Goal: Task Accomplishment & Management: Manage account settings

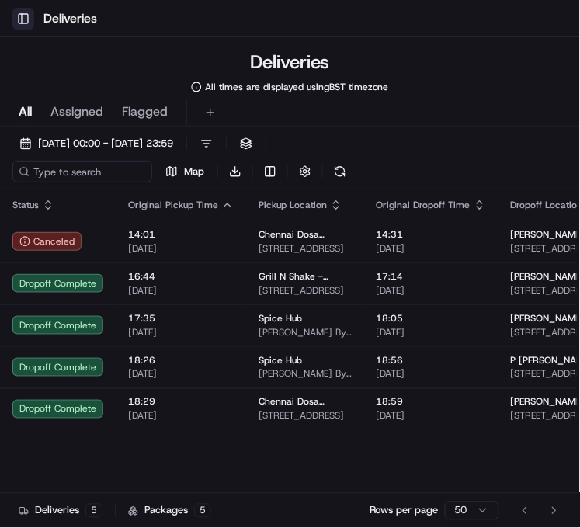
click at [21, 22] on button "Toggle Sidebar" at bounding box center [23, 19] width 22 height 22
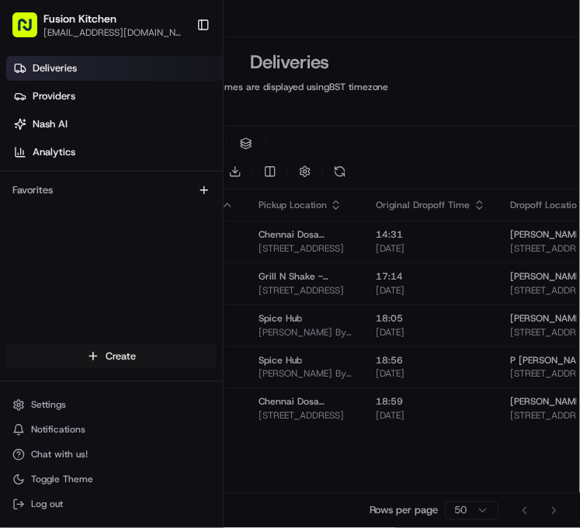
click at [101, 365] on body "Toggle Sidebar Deliveries Deliveries All times are displayed using BST timezone…" at bounding box center [290, 264] width 580 height 528
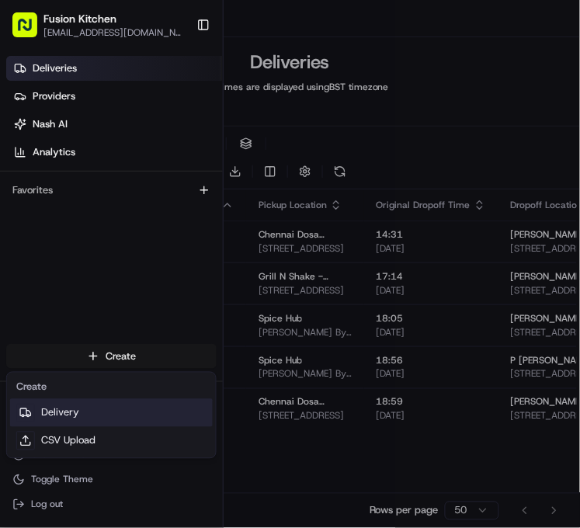
click at [92, 400] on link "Delivery" at bounding box center [111, 413] width 203 height 28
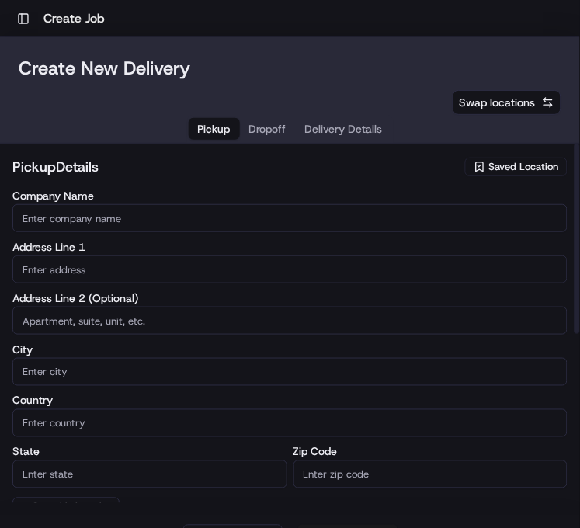
click at [91, 265] on input "text" at bounding box center [289, 269] width 555 height 28
paste input "[STREET_ADDRESS]."
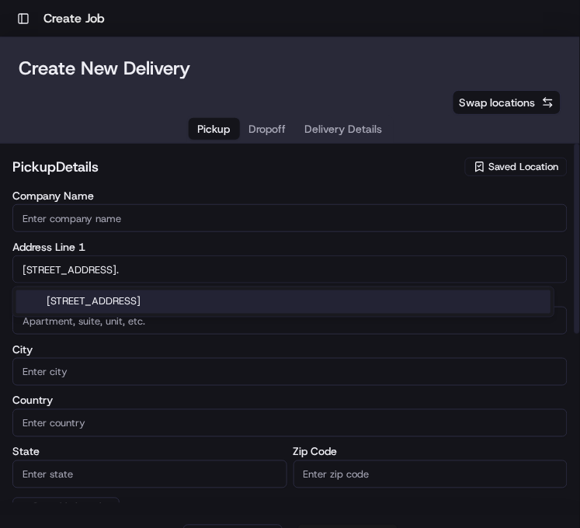
click at [130, 308] on div "[STREET_ADDRESS]" at bounding box center [283, 301] width 535 height 23
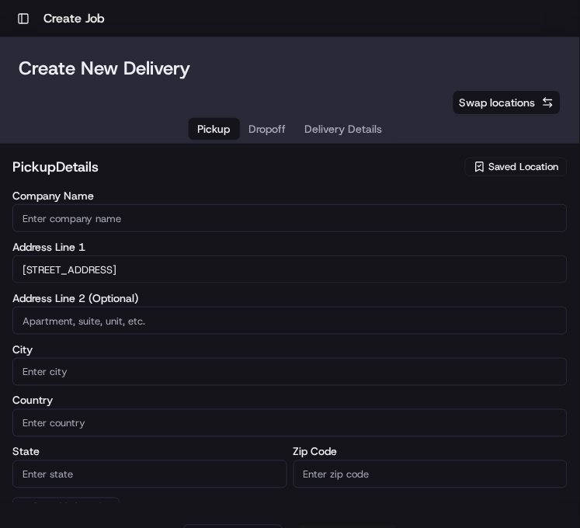
type input "[STREET_ADDRESS]"
type input "[GEOGRAPHIC_DATA]"
type input "IP4 1HJ"
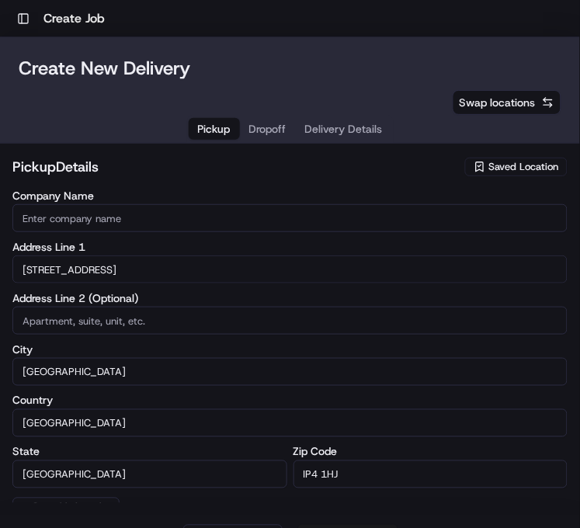
type input "[STREET_ADDRESS]"
click at [114, 210] on input "Company Name" at bounding box center [289, 218] width 555 height 28
paste input "Chennai Dosa [GEOGRAPHIC_DATA]"
type input "Chennai Dosa [GEOGRAPHIC_DATA]"
click at [168, 165] on h2 "pickup Details" at bounding box center [233, 167] width 443 height 22
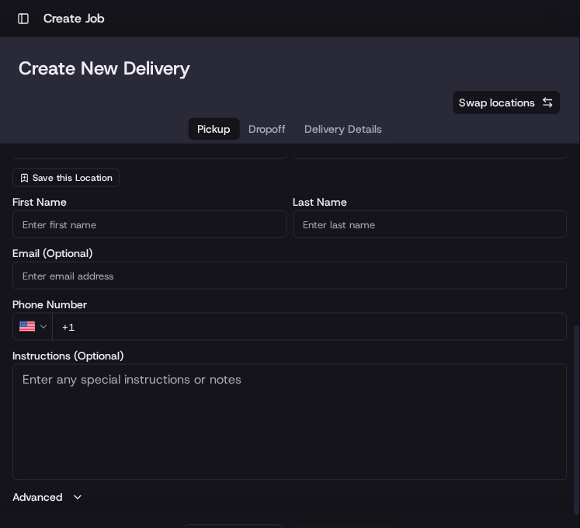
scroll to position [331, 0]
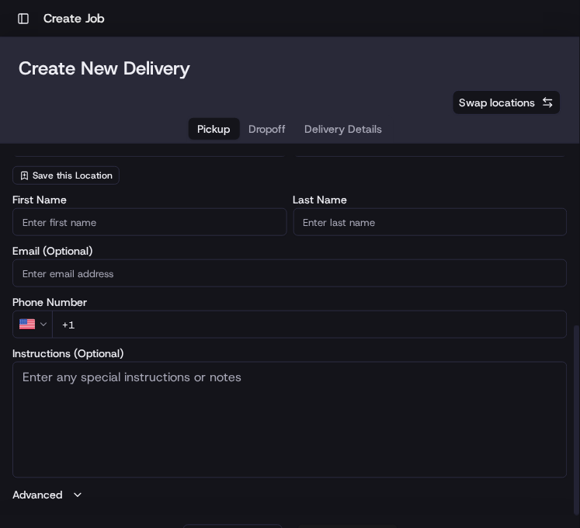
click at [111, 402] on textarea "Instructions (Optional)" at bounding box center [289, 420] width 555 height 116
paste textarea "[STREET_ADDRESS]."
type textarea "[STREET_ADDRESS]."
click at [206, 222] on input "First Name" at bounding box center [149, 222] width 275 height 28
paste input "[PERSON_NAME]"
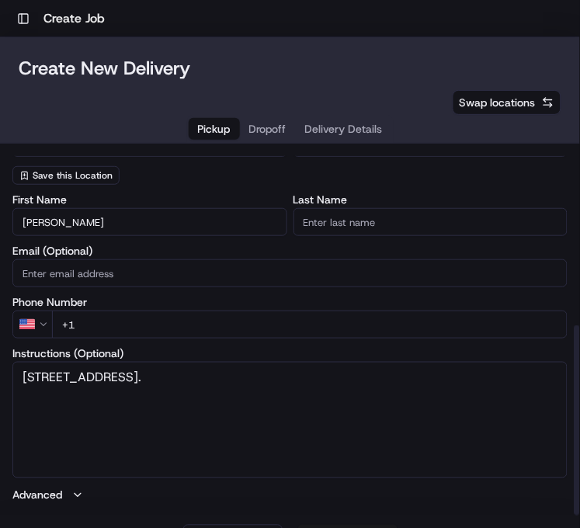
click at [71, 223] on input "[PERSON_NAME]" at bounding box center [149, 222] width 275 height 28
type input "Ganesan"
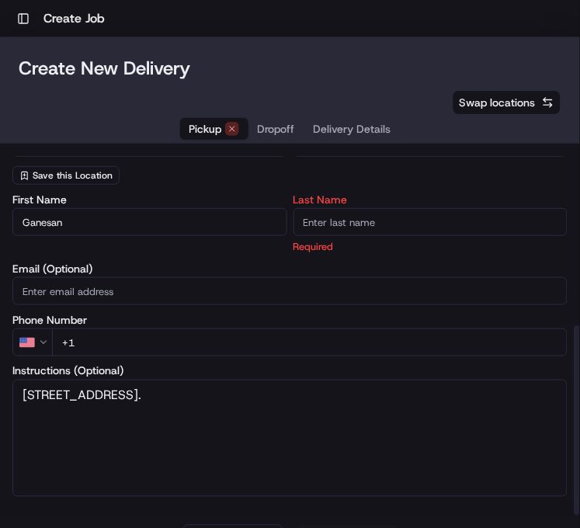
click at [352, 221] on input "Last Name" at bounding box center [430, 222] width 275 height 28
paste input "[PERSON_NAME]"
type input "[PERSON_NAME]"
click at [244, 183] on div "Company Name [GEOGRAPHIC_DATA] Dosa Ipswich Address Line 1 [GEOGRAPHIC_DATA] Ad…" at bounding box center [289, 22] width 555 height 326
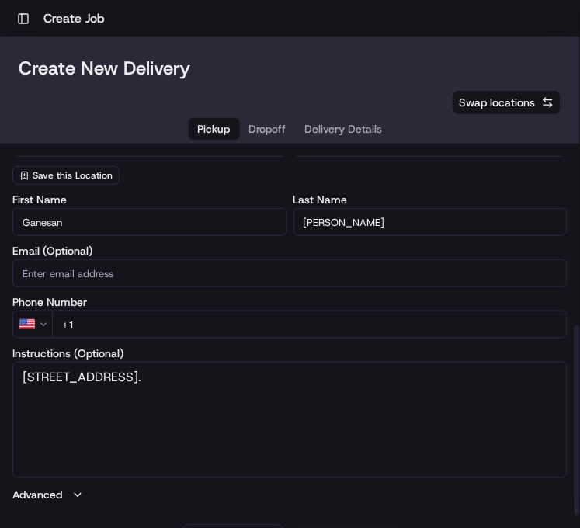
click at [26, 323] on html "Toggle Sidebar Create Job Create New Delivery Pickup Dropoff Delivery Details S…" at bounding box center [290, 264] width 580 height 528
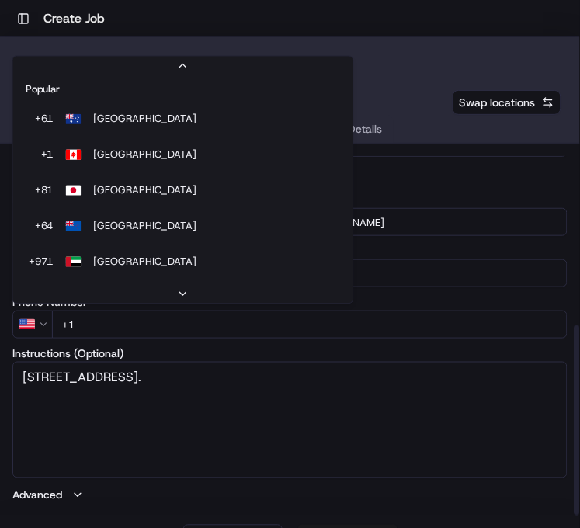
scroll to position [66, 0]
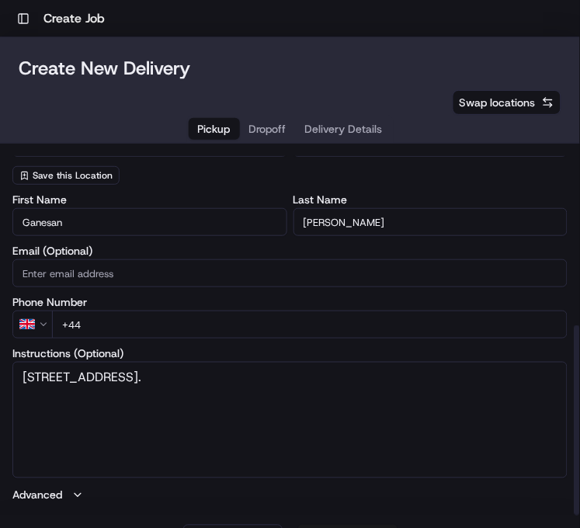
click at [109, 331] on input "+44" at bounding box center [309, 324] width 515 height 28
paste input "1473 288599"
type input "[PHONE_NUMBER]"
click at [10, 295] on div "pickup Details Saved Location Company Name [GEOGRAPHIC_DATA] Dosa [GEOGRAPHIC_D…" at bounding box center [290, 330] width 580 height 372
click at [341, 378] on textarea "[STREET_ADDRESS]." at bounding box center [289, 420] width 555 height 116
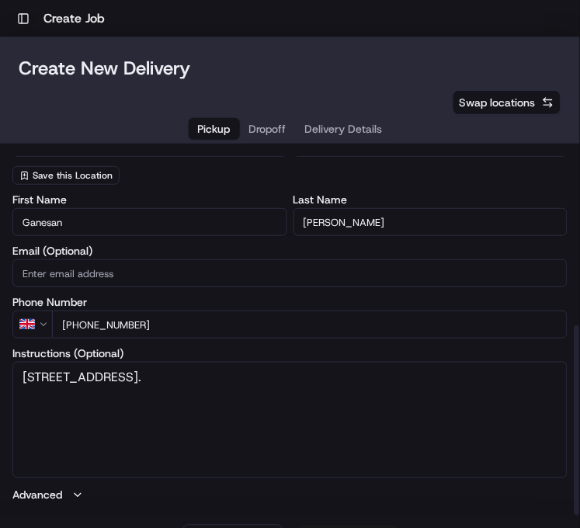
paste textarea "1473288599"
type textarea "[STREET_ADDRESS]. 1473288599"
click at [234, 194] on label "First Name" at bounding box center [149, 199] width 275 height 11
click at [234, 208] on input "Ganesan" at bounding box center [149, 222] width 275 height 28
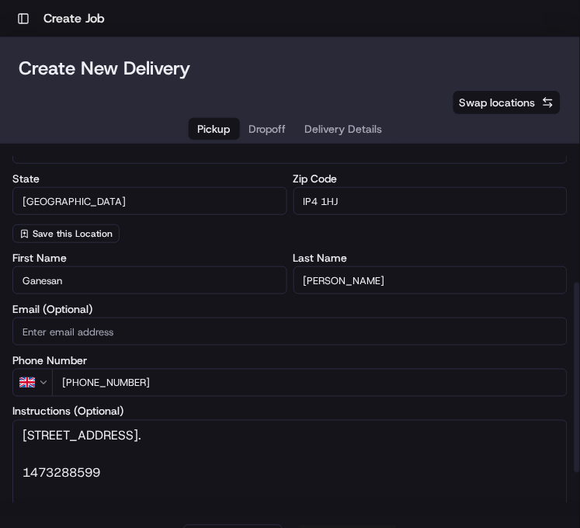
scroll to position [245, 0]
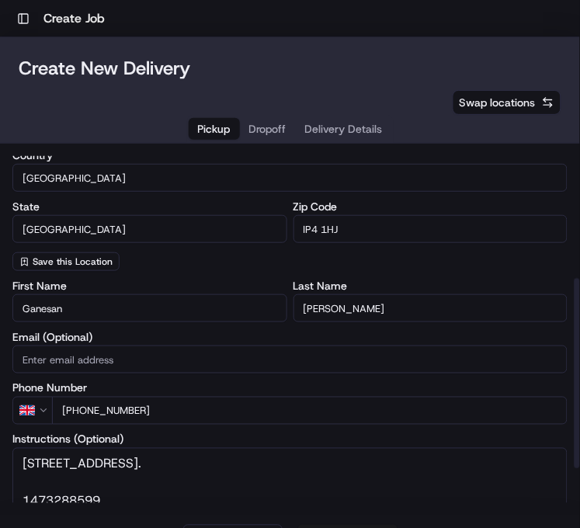
click at [236, 268] on div "Company Name [GEOGRAPHIC_DATA] Dosa Ipswich Address Line 1 [GEOGRAPHIC_DATA] Ad…" at bounding box center [289, 108] width 555 height 326
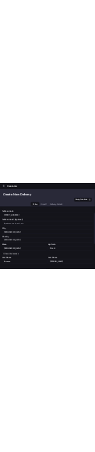
scroll to position [0, 0]
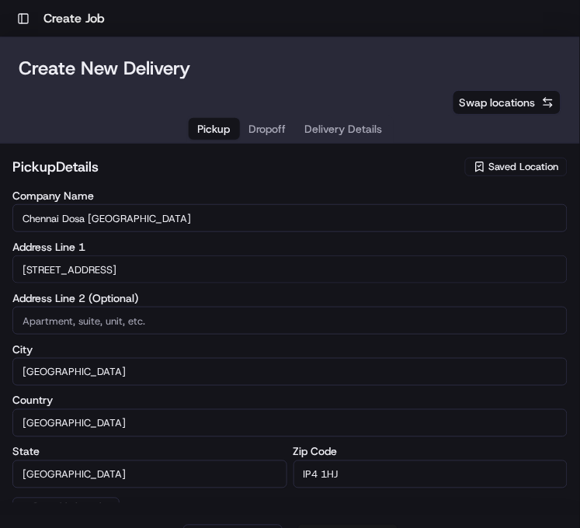
click at [264, 130] on span "Dropoff" at bounding box center [267, 129] width 37 height 16
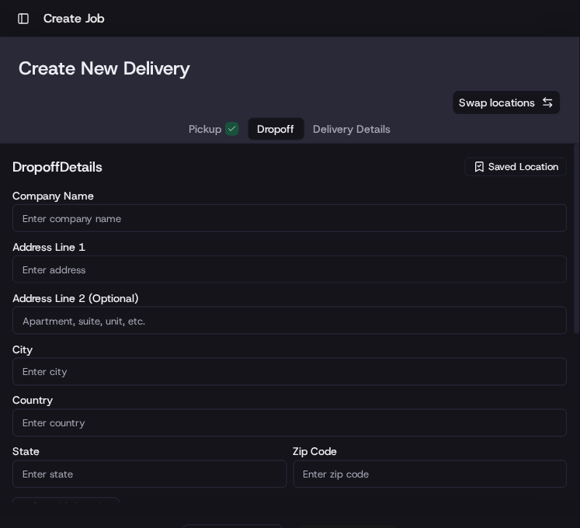
click at [95, 268] on input "text" at bounding box center [289, 269] width 555 height 28
click at [107, 267] on input "text" at bounding box center [289, 269] width 555 height 28
paste input "[STREET_ADDRESS]"
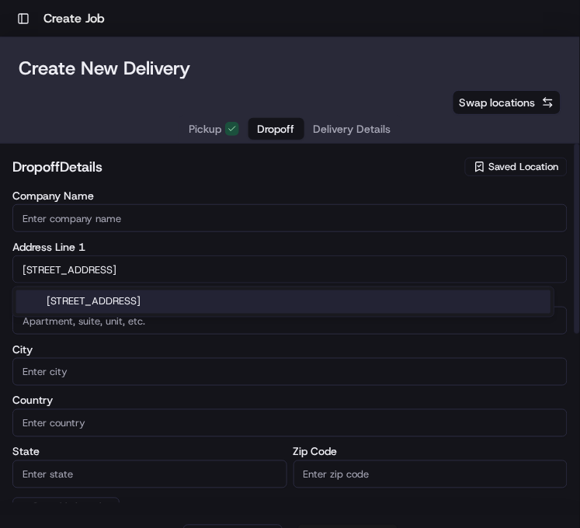
click at [144, 301] on div "[STREET_ADDRESS]" at bounding box center [283, 301] width 535 height 23
type input "[STREET_ADDRESS][PERSON_NAME]"
type input "[GEOGRAPHIC_DATA]"
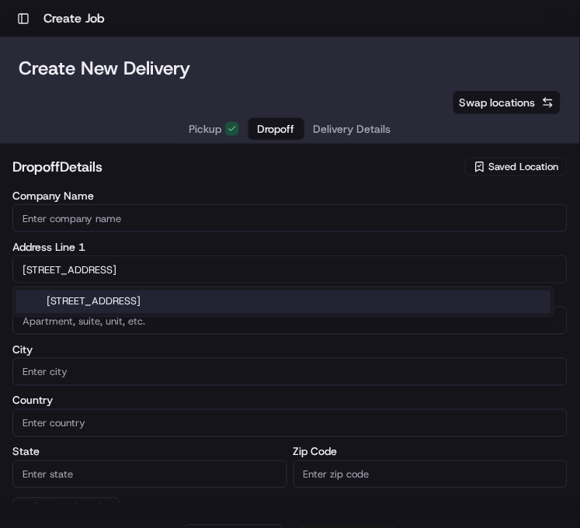
type input "IP1 4NQ"
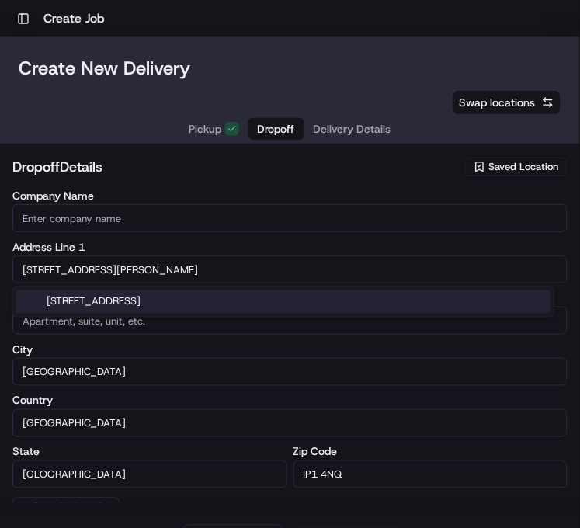
type input "[STREET_ADDRESS]"
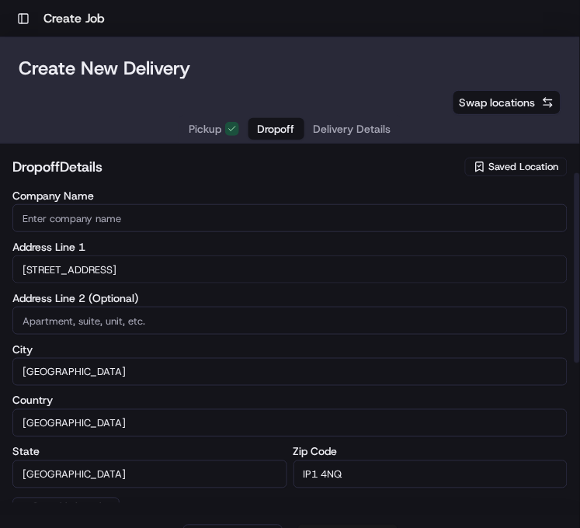
scroll to position [331, 0]
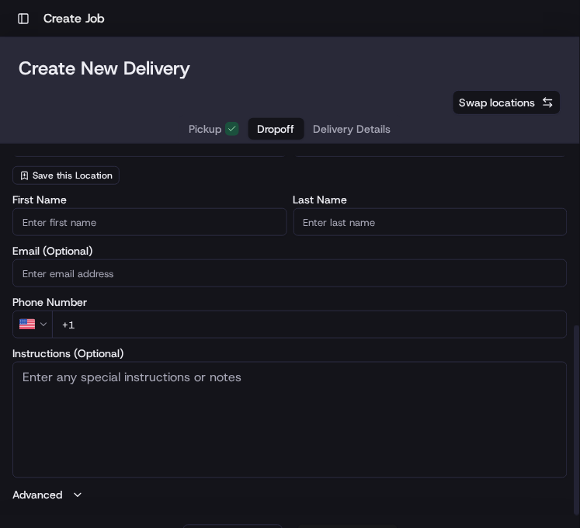
click at [144, 383] on textarea "Instructions (Optional)" at bounding box center [289, 420] width 555 height 116
paste textarea "[STREET_ADDRESS]"
click at [192, 406] on textarea "[STREET_ADDRESS]" at bounding box center [289, 420] width 555 height 116
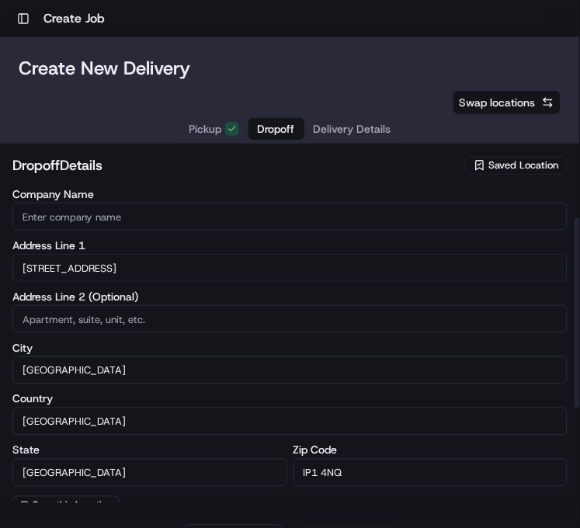
scroll to position [0, 0]
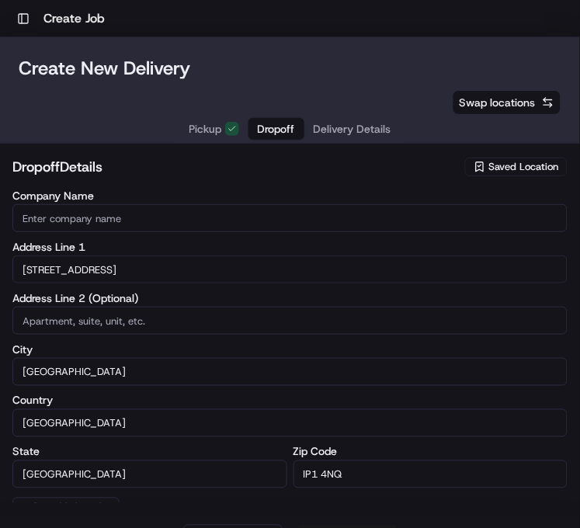
type textarea "[STREET_ADDRESS]"
click at [63, 229] on input "Company Name" at bounding box center [289, 218] width 555 height 28
paste input "[PERSON_NAME]"
type input "[PERSON_NAME]"
click at [159, 180] on div "dropoff Details Saved Location" at bounding box center [289, 170] width 555 height 28
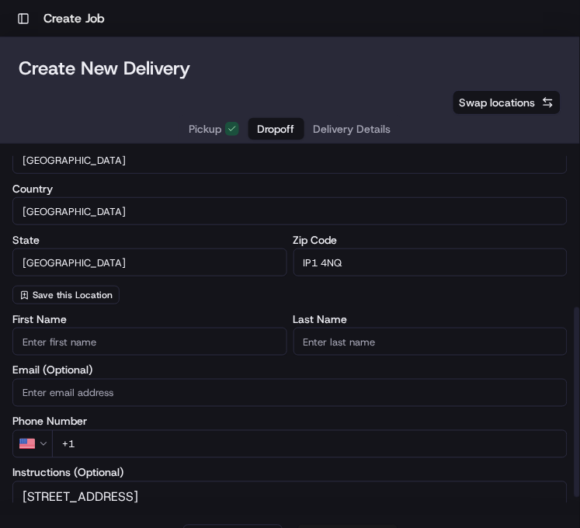
scroll to position [331, 0]
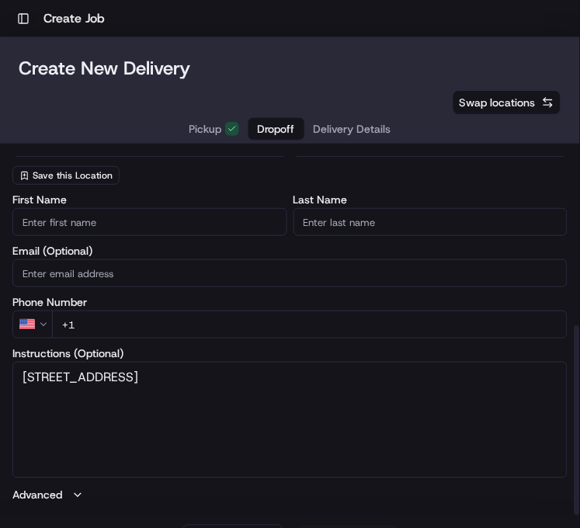
click at [133, 222] on input "First Name" at bounding box center [149, 222] width 275 height 28
paste input "[PERSON_NAME]"
click at [60, 216] on input "[PERSON_NAME]" at bounding box center [149, 222] width 275 height 28
click at [61, 216] on input "[PERSON_NAME]" at bounding box center [149, 222] width 275 height 28
type input "Wenye"
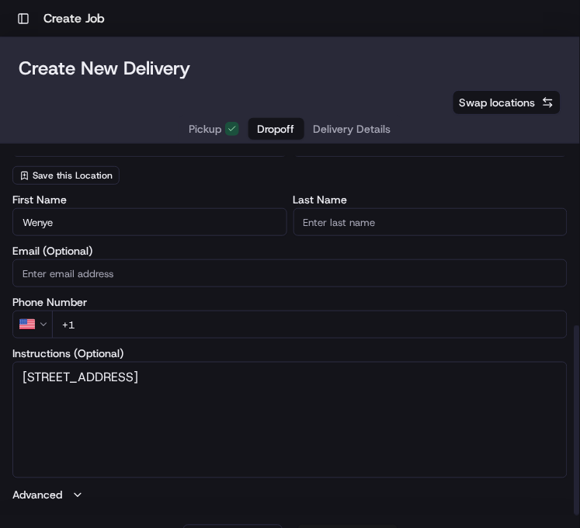
click at [334, 222] on input "Last Name" at bounding box center [430, 222] width 275 height 28
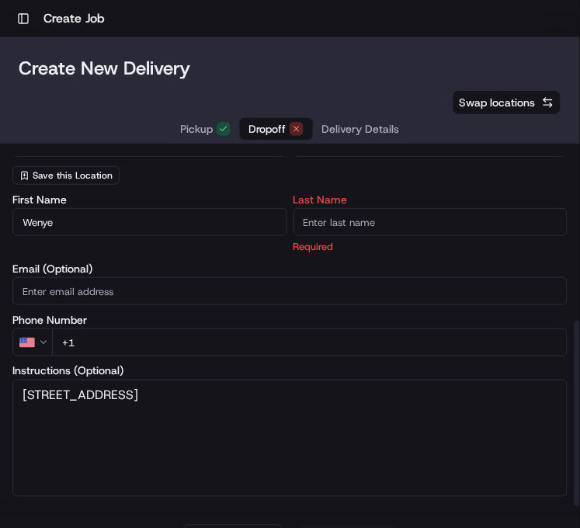
paste input "[PERSON_NAME]"
type input "[PERSON_NAME]"
click at [255, 182] on div "Company Name [PERSON_NAME] Address Line [STREET_ADDRESS] Address Line 2 (Option…" at bounding box center [289, 22] width 555 height 326
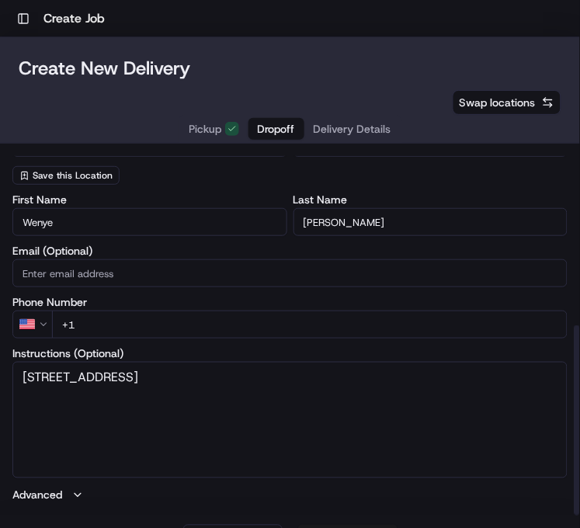
click at [43, 320] on html "Toggle Sidebar Create Job Create New Delivery Pickup Dropoff Delivery Details S…" at bounding box center [290, 264] width 580 height 528
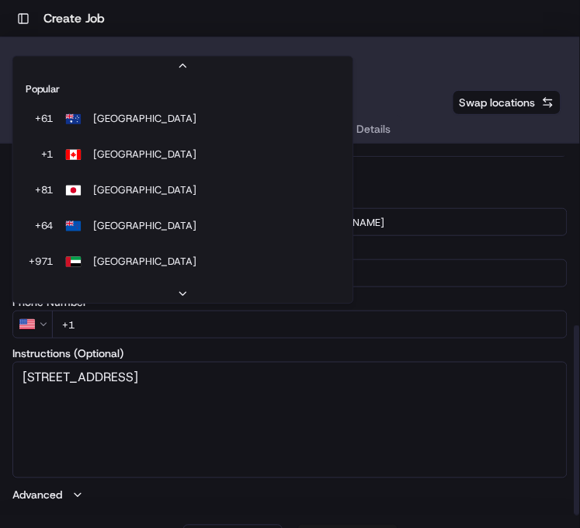
scroll to position [66, 0]
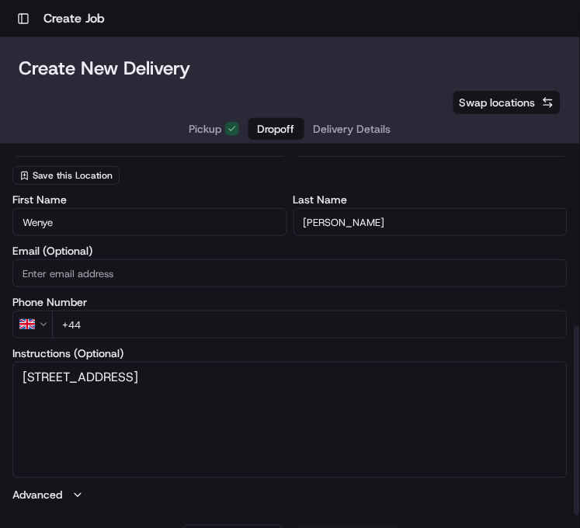
click at [187, 324] on input "+44" at bounding box center [309, 324] width 515 height 28
paste input "07850 601172"
type input "[PHONE_NUMBER]"
click at [128, 400] on textarea "[STREET_ADDRESS]" at bounding box center [289, 420] width 555 height 116
paste textarea "07850601172"
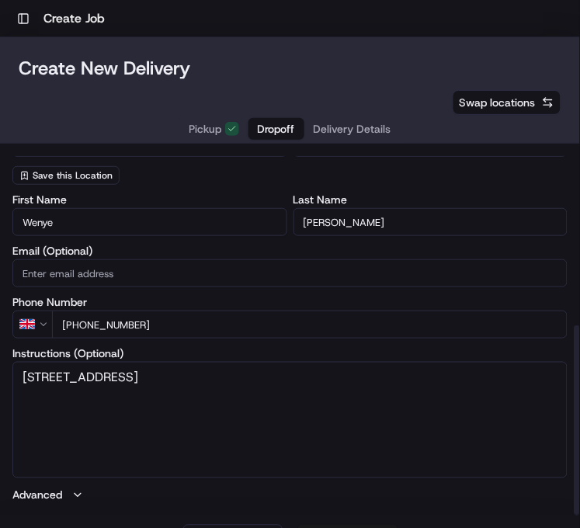
type textarea "[STREET_ADDRESS] 07850601172"
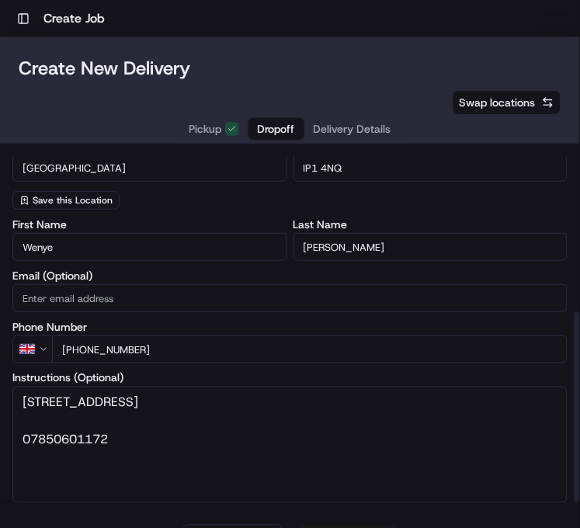
scroll to position [331, 0]
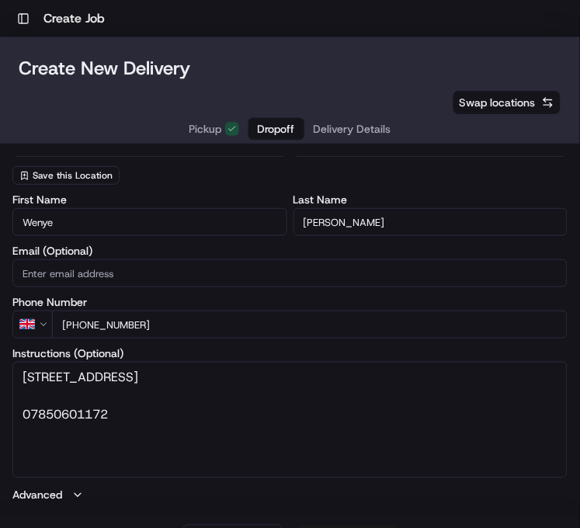
click at [337, 126] on span "Delivery Details" at bounding box center [352, 129] width 78 height 16
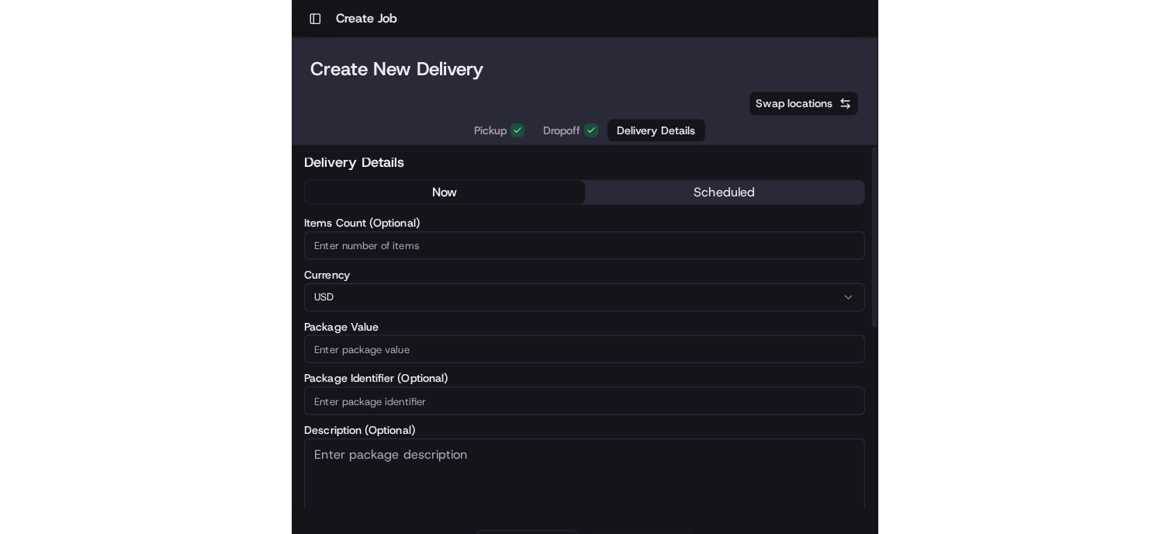
scroll to position [0, 0]
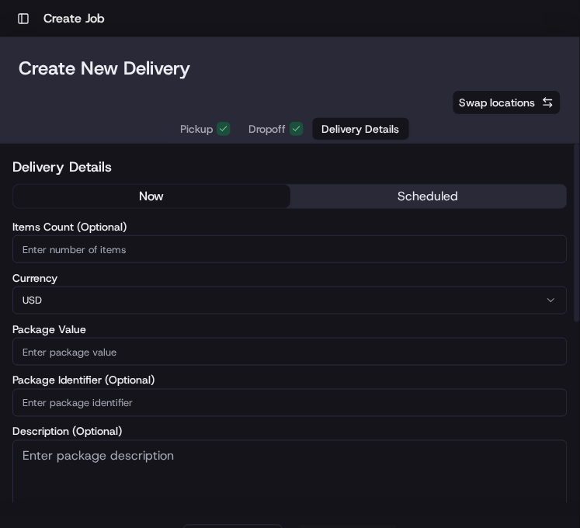
click at [111, 296] on html "Toggle Sidebar Create Job Create New Delivery Pickup Dropoff Delivery Details S…" at bounding box center [290, 264] width 580 height 528
click at [92, 355] on input "Package Value" at bounding box center [289, 352] width 555 height 28
paste input "37.56"
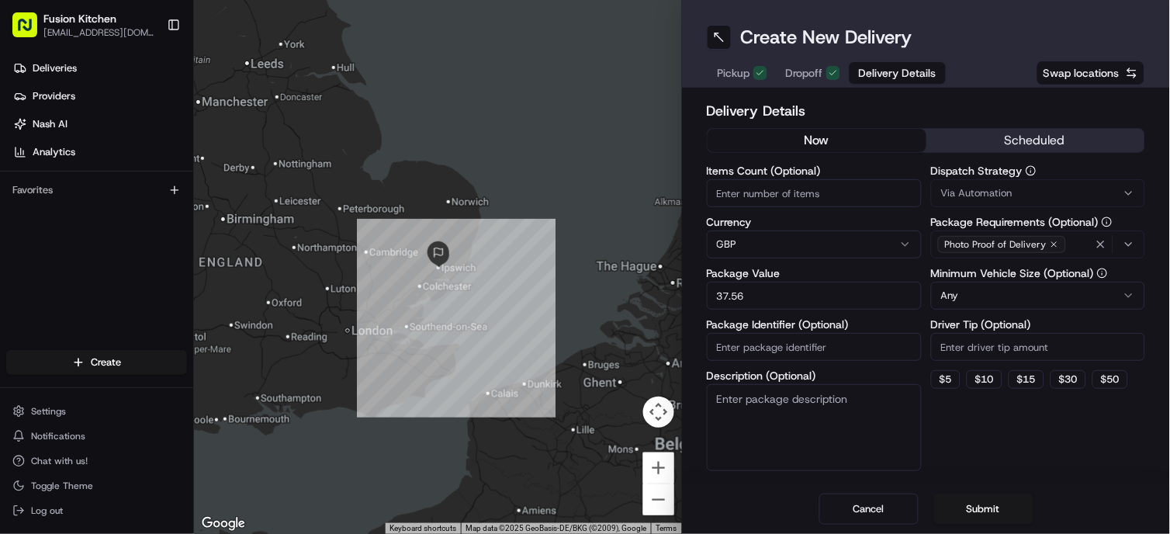
type input "37.56"
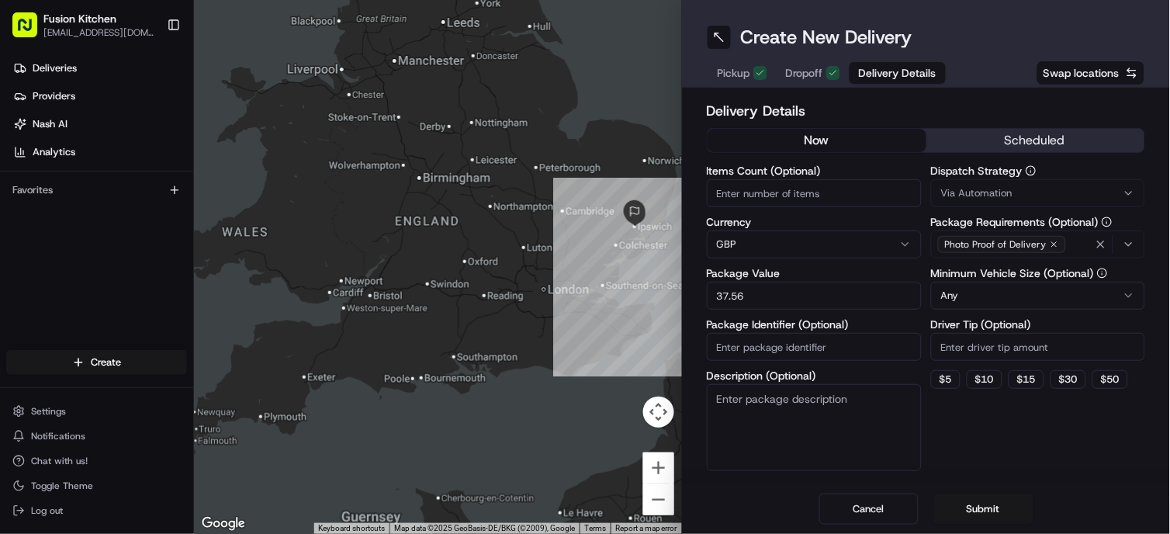
drag, startPoint x: 422, startPoint y: 407, endPoint x: 624, endPoint y: 366, distance: 205.9
click at [579, 366] on div at bounding box center [438, 267] width 488 height 534
click at [579, 73] on span "Pickup" at bounding box center [734, 73] width 33 height 16
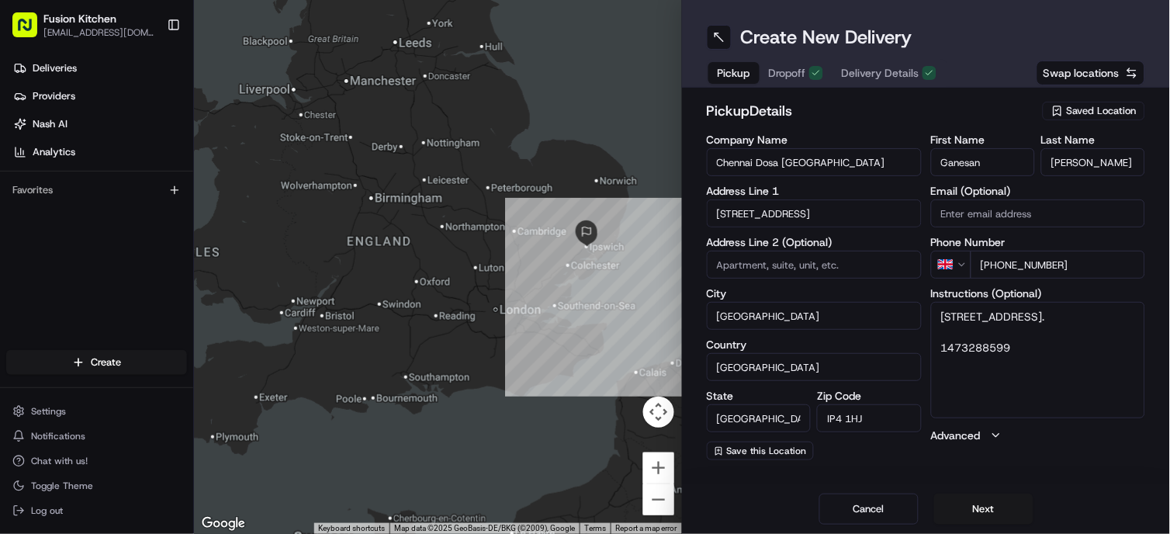
drag, startPoint x: 573, startPoint y: 252, endPoint x: 523, endPoint y: 272, distance: 53.6
click at [523, 272] on div at bounding box center [438, 267] width 488 height 534
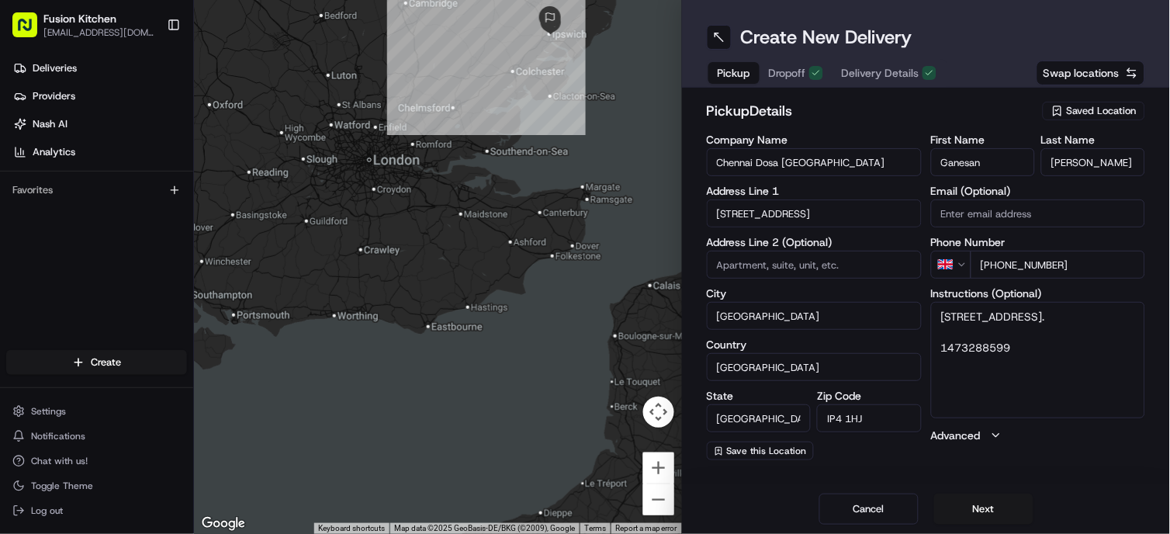
click at [532, 155] on div at bounding box center [438, 267] width 488 height 534
click at [579, 67] on button "Dropoff" at bounding box center [796, 73] width 73 height 22
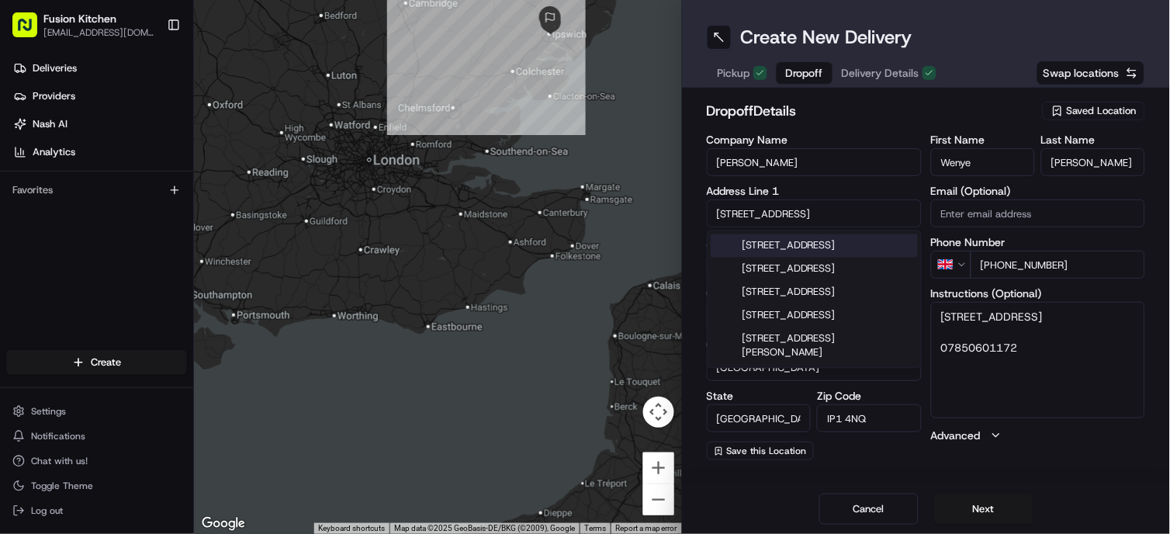
drag, startPoint x: 809, startPoint y: 219, endPoint x: 635, endPoint y: 217, distance: 174.6
click at [579, 217] on div "← Move left → Move right ↑ Move up ↓ Move down + Zoom in - Zoom out Home Jump l…" at bounding box center [682, 267] width 976 height 534
paste input "[STREET_ADDRESS]"
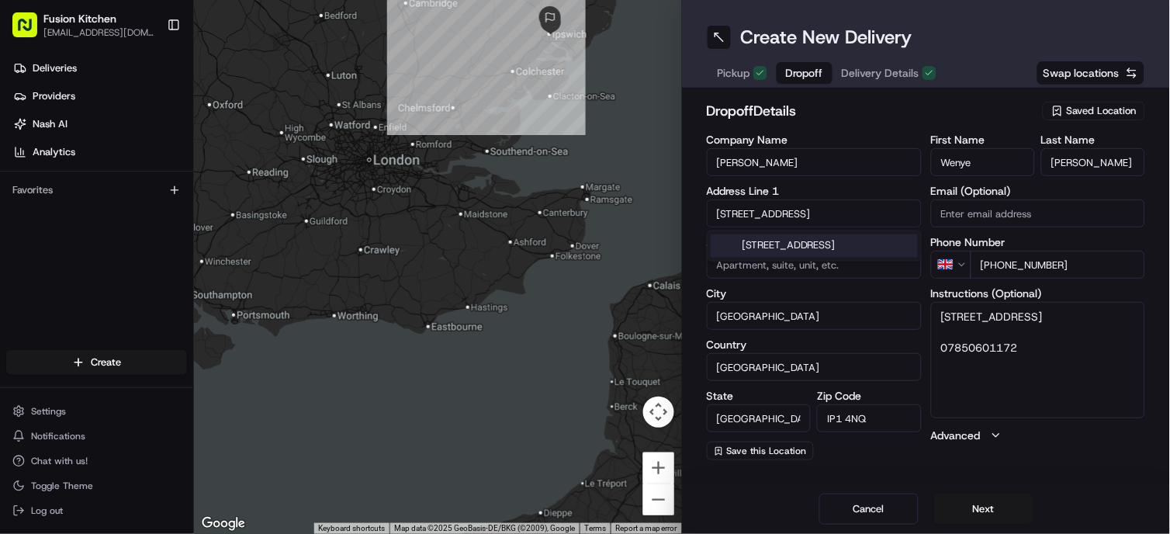
click at [579, 248] on div "[STREET_ADDRESS]" at bounding box center [814, 245] width 207 height 23
type input "[STREET_ADDRESS]"
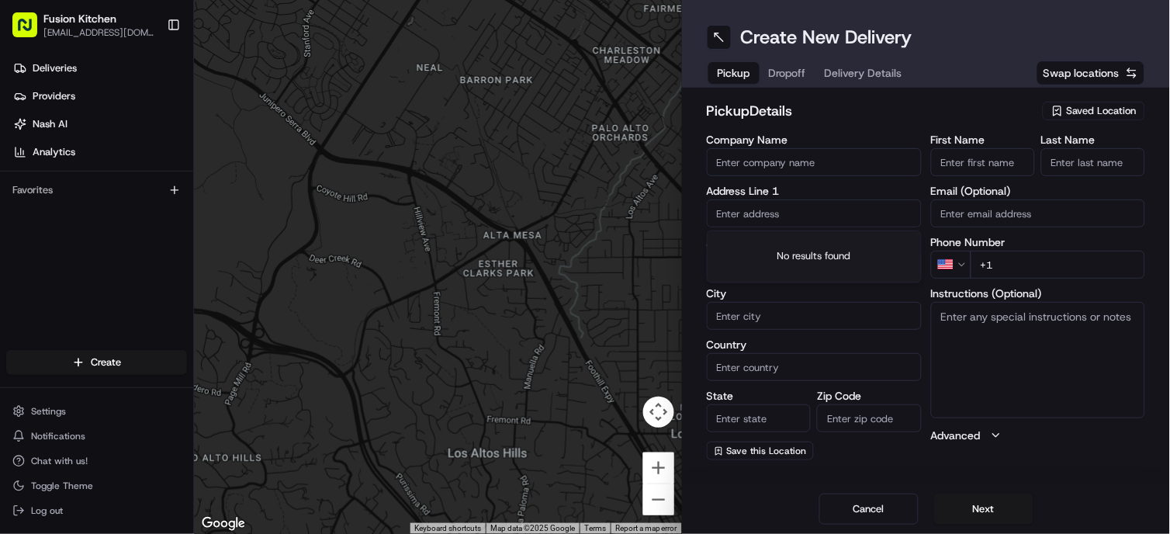
click at [800, 216] on input "text" at bounding box center [814, 213] width 215 height 28
click at [757, 208] on input "text" at bounding box center [814, 213] width 215 height 28
paste input "[STREET_ADDRESS]."
click at [803, 241] on div "[STREET_ADDRESS]" at bounding box center [814, 245] width 207 height 23
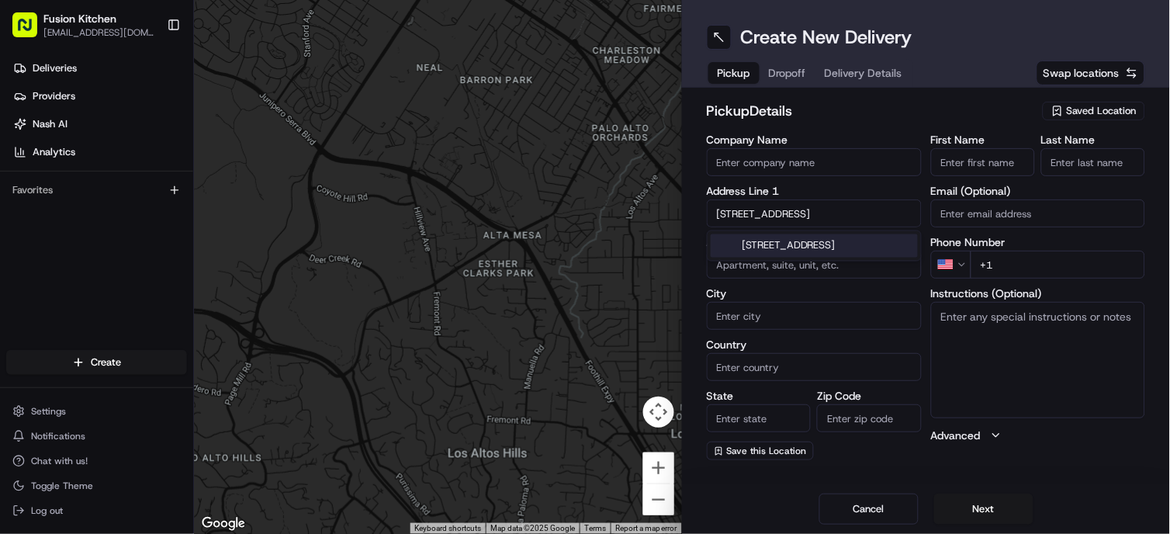
type input "[STREET_ADDRESS]"
type input "[GEOGRAPHIC_DATA]"
type input "IP4 1HJ"
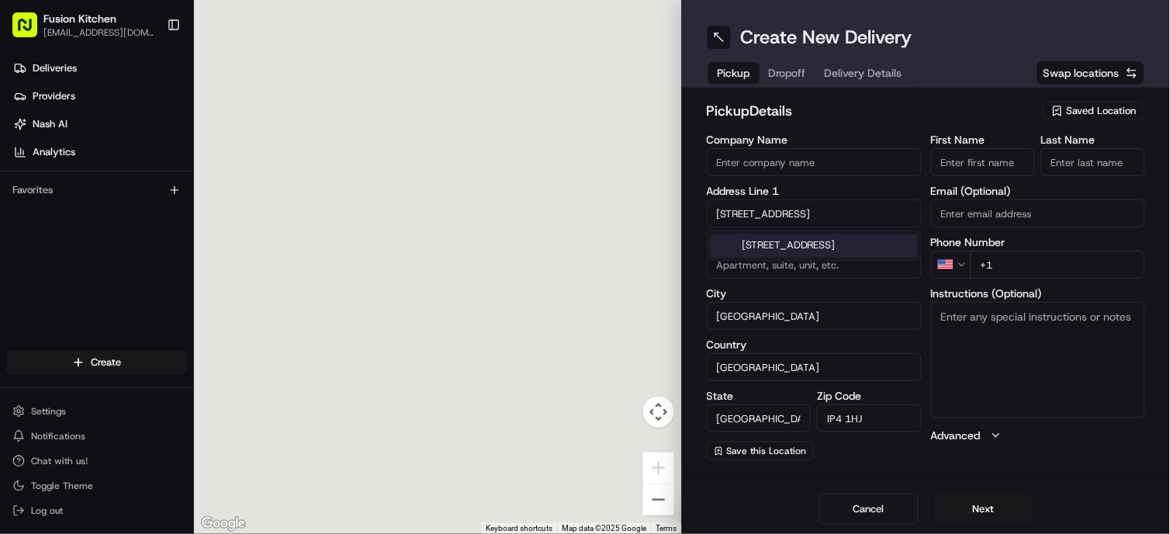
type input "[STREET_ADDRESS]"
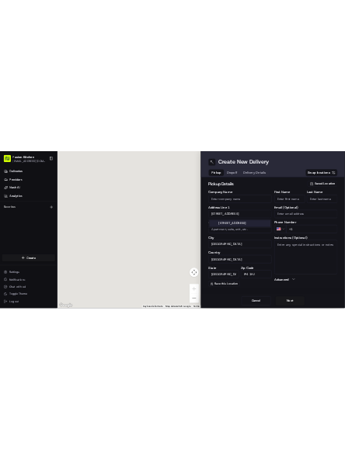
scroll to position [0, 0]
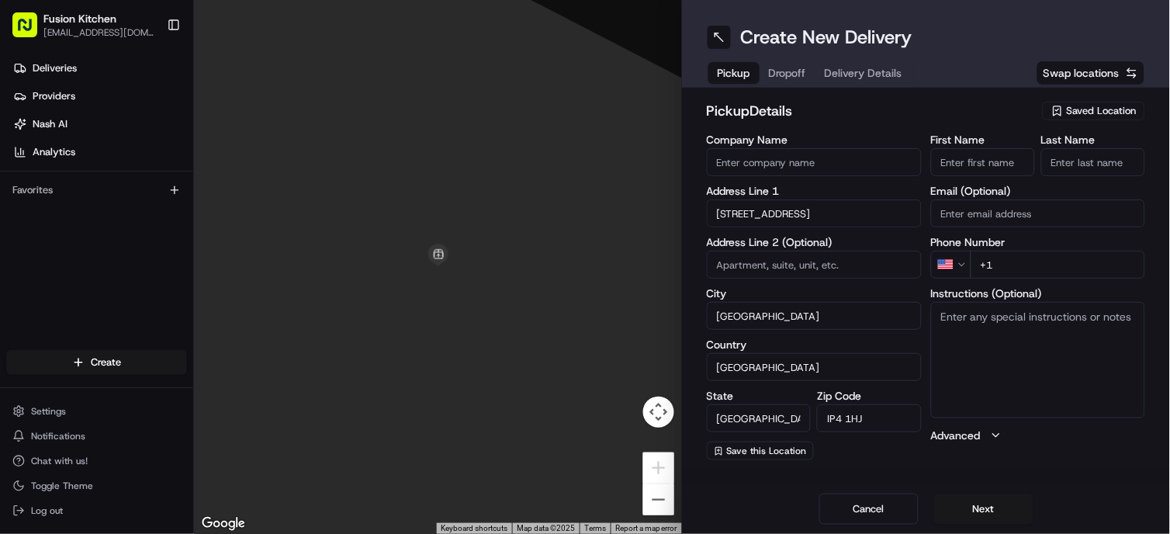
click at [1041, 338] on textarea "Instructions (Optional)" at bounding box center [1038, 360] width 215 height 116
paste textarea "[STREET_ADDRESS]."
type textarea "[STREET_ADDRESS]."
click at [989, 164] on input "First Name" at bounding box center [983, 162] width 104 height 28
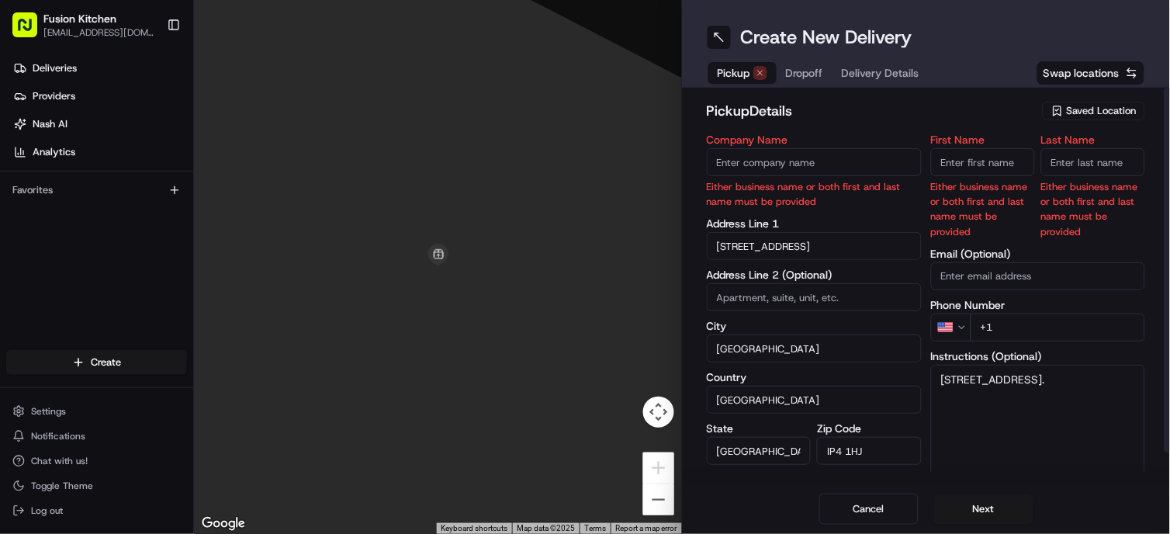
click at [960, 161] on input "First Name" at bounding box center [983, 162] width 104 height 28
paste input "[PERSON_NAME]"
click at [994, 165] on input "[PERSON_NAME]" at bounding box center [983, 162] width 104 height 28
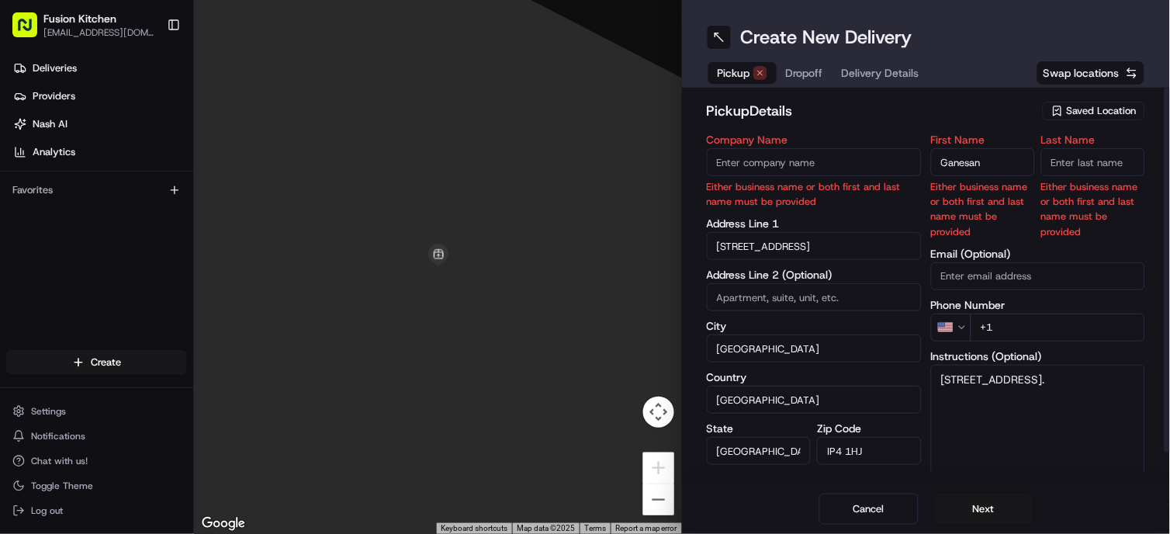
scroll to position [0, 0]
type input "Ganesan"
click at [1087, 161] on input "Last Name" at bounding box center [1093, 162] width 104 height 28
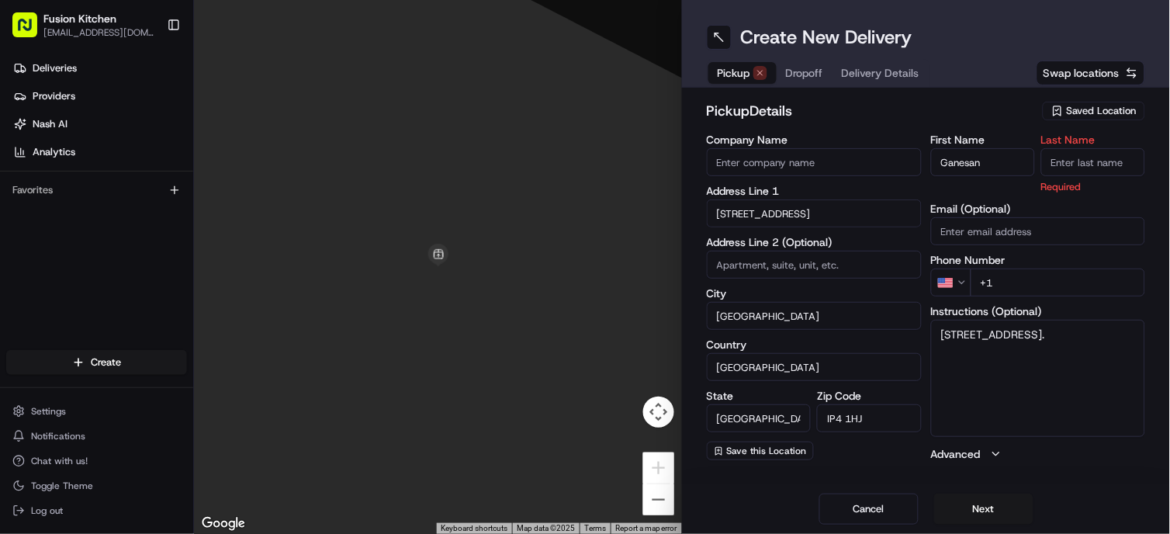
paste input "[PERSON_NAME]"
type input "[PERSON_NAME]"
click at [844, 156] on input "Company Name" at bounding box center [814, 162] width 215 height 28
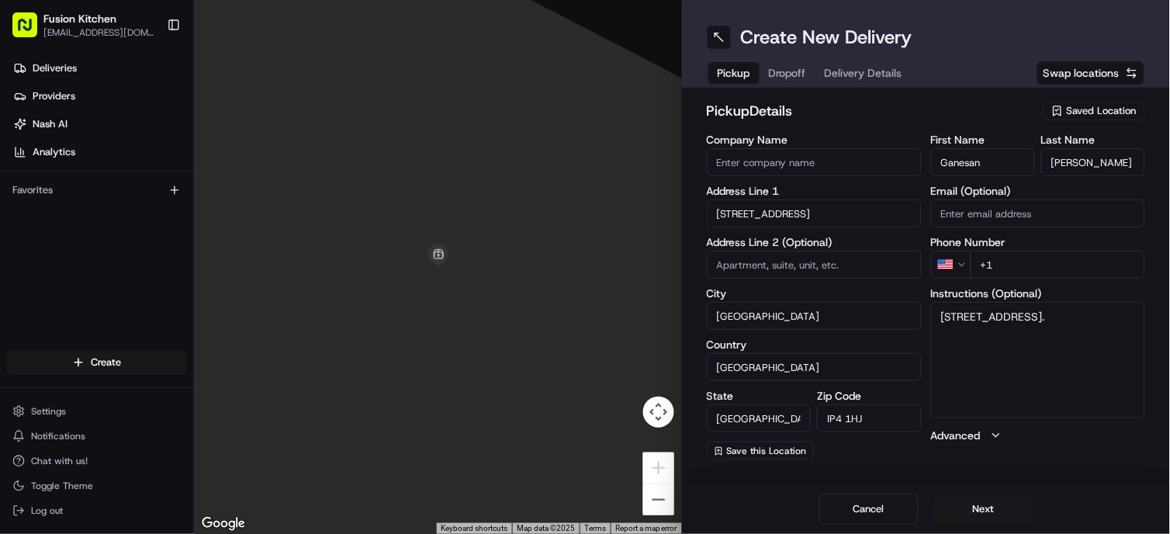
click at [774, 153] on input "Company Name" at bounding box center [814, 162] width 215 height 28
paste input "Chennai Dosa [GEOGRAPHIC_DATA]"
type input "Chennai Dosa [GEOGRAPHIC_DATA]"
click at [875, 126] on div "pickup Details Saved Location" at bounding box center [926, 114] width 438 height 28
click at [951, 264] on html "Fusion Kitchen hari@fusionpos.uk Toggle Sidebar Deliveries Providers Nash AI An…" at bounding box center [585, 267] width 1170 height 534
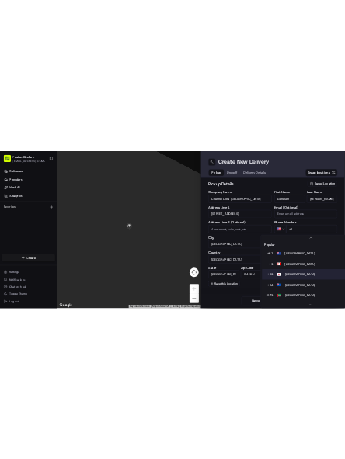
scroll to position [48, 0]
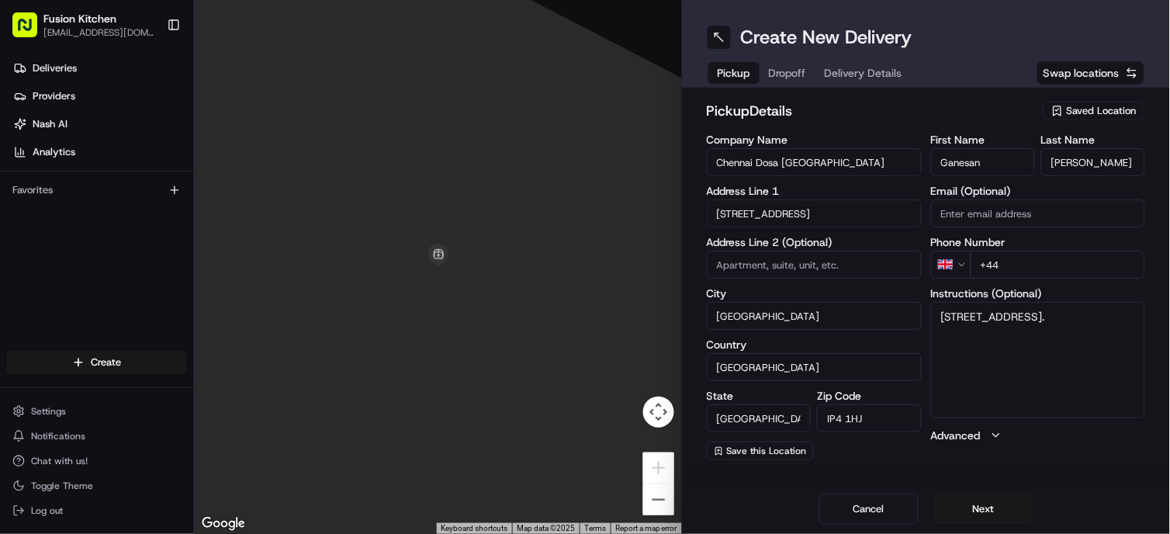
click at [1059, 269] on input "+44" at bounding box center [1058, 265] width 175 height 28
paste input "1473 288599"
type input "[PHONE_NUMBER]"
click at [1103, 478] on div "Create New Delivery Pickup Dropoff Delivery Details Swap locations pickup Detai…" at bounding box center [926, 267] width 488 height 534
click at [996, 513] on button "Next" at bounding box center [983, 509] width 99 height 31
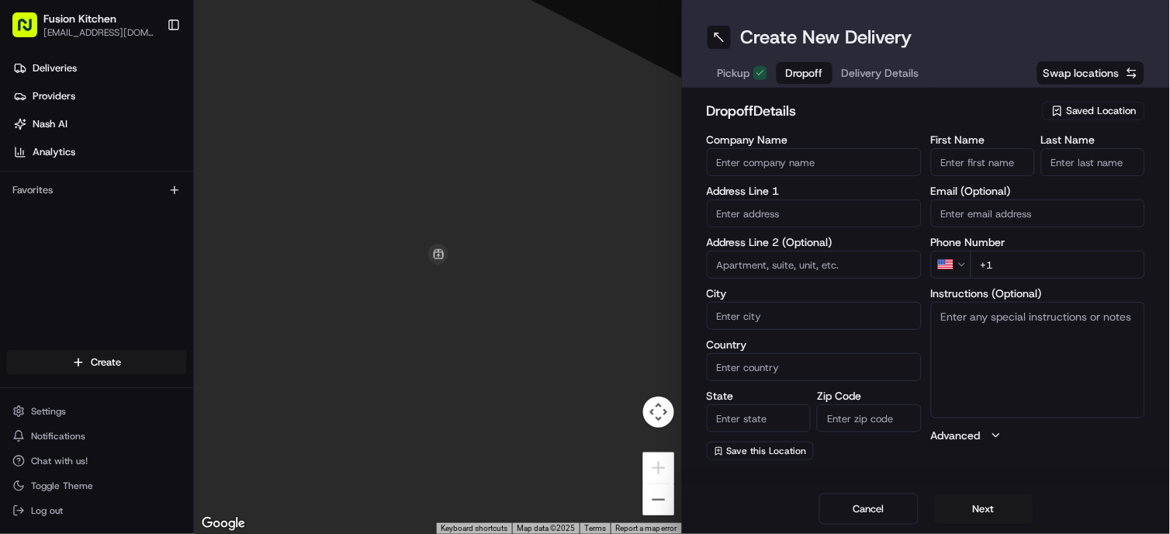
click at [831, 213] on input "text" at bounding box center [814, 213] width 215 height 28
paste input "[STREET_ADDRESS]"
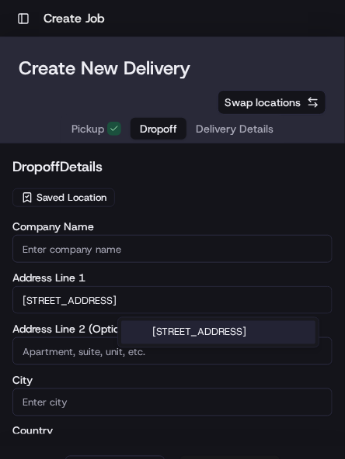
scroll to position [0, 0]
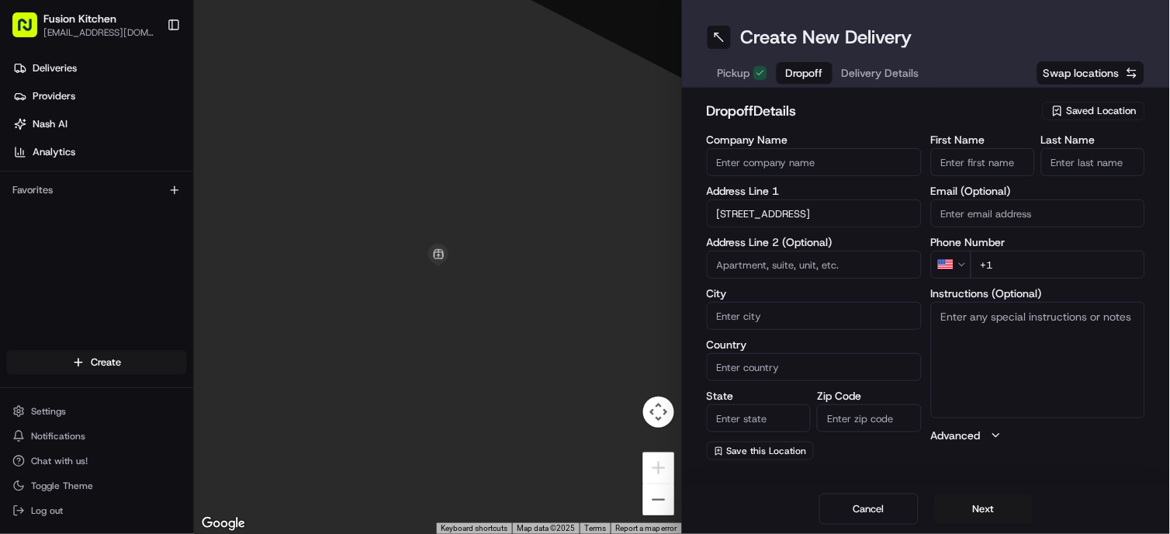
click at [899, 206] on input "[STREET_ADDRESS]" at bounding box center [814, 213] width 215 height 28
click at [816, 249] on div "[STREET_ADDRESS]" at bounding box center [814, 245] width 207 height 23
type input "[STREET_ADDRESS][PERSON_NAME]"
type input "[GEOGRAPHIC_DATA]"
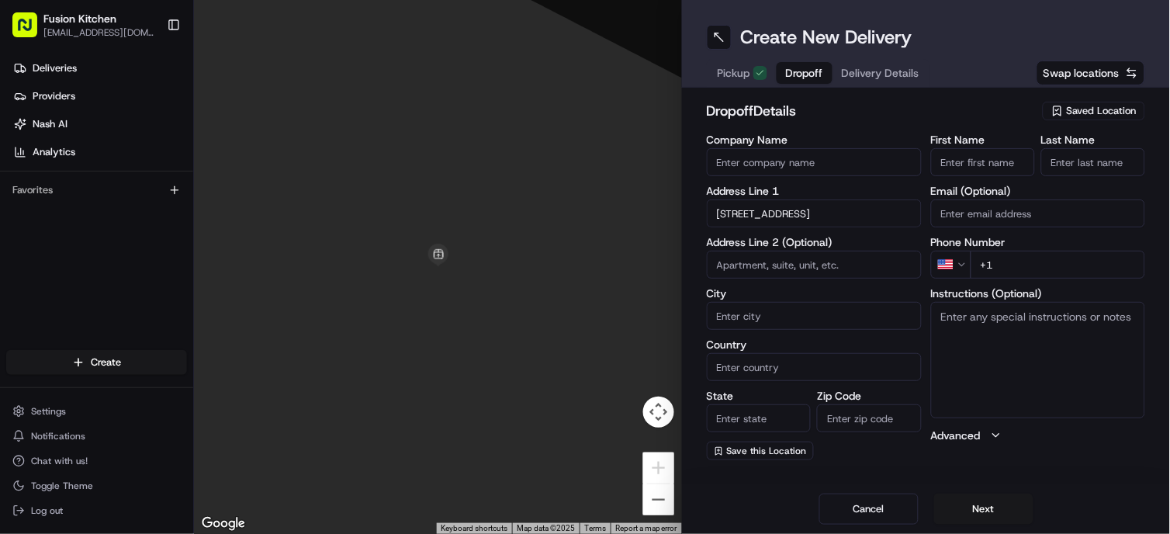
type input "[GEOGRAPHIC_DATA]"
type input "IP1 4NQ"
type input "[STREET_ADDRESS]"
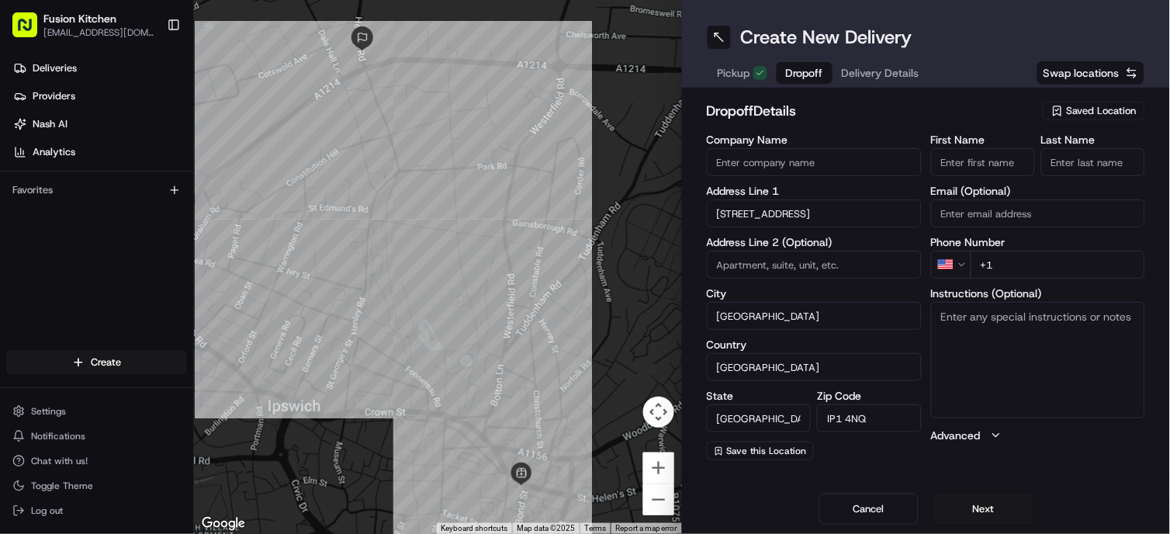
click at [1043, 354] on textarea "Instructions (Optional)" at bounding box center [1038, 360] width 215 height 116
paste textarea "[STREET_ADDRESS]"
type textarea "[STREET_ADDRESS]"
click at [802, 164] on input "Company Name" at bounding box center [814, 162] width 215 height 28
paste input "[PERSON_NAME]"
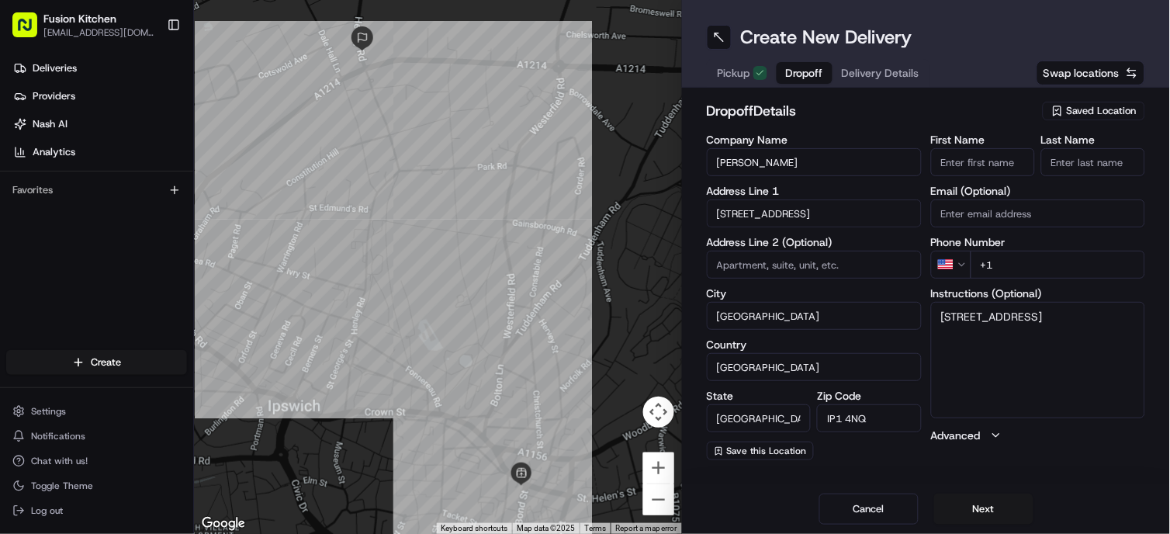
type input "[PERSON_NAME]"
click at [976, 165] on input "First Name" at bounding box center [983, 162] width 104 height 28
click at [992, 155] on input "First Name" at bounding box center [983, 162] width 104 height 28
paste input "[PERSON_NAME]"
click at [988, 151] on input "[PERSON_NAME]" at bounding box center [983, 162] width 104 height 28
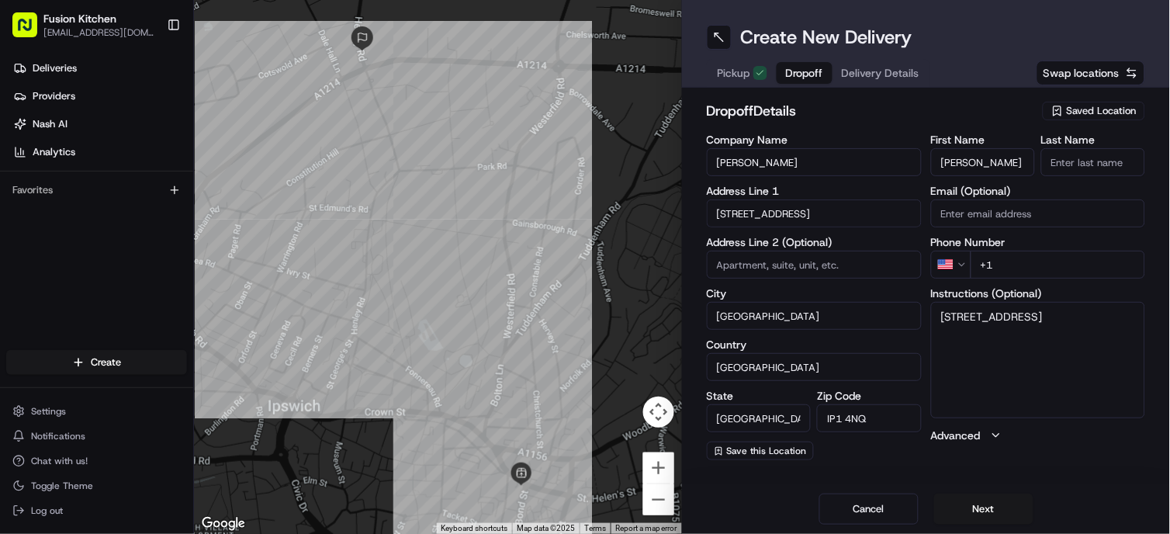
click at [988, 151] on input "[PERSON_NAME]" at bounding box center [983, 162] width 104 height 28
type input "Wenye"
click at [1077, 160] on input "Last Name" at bounding box center [1093, 162] width 104 height 28
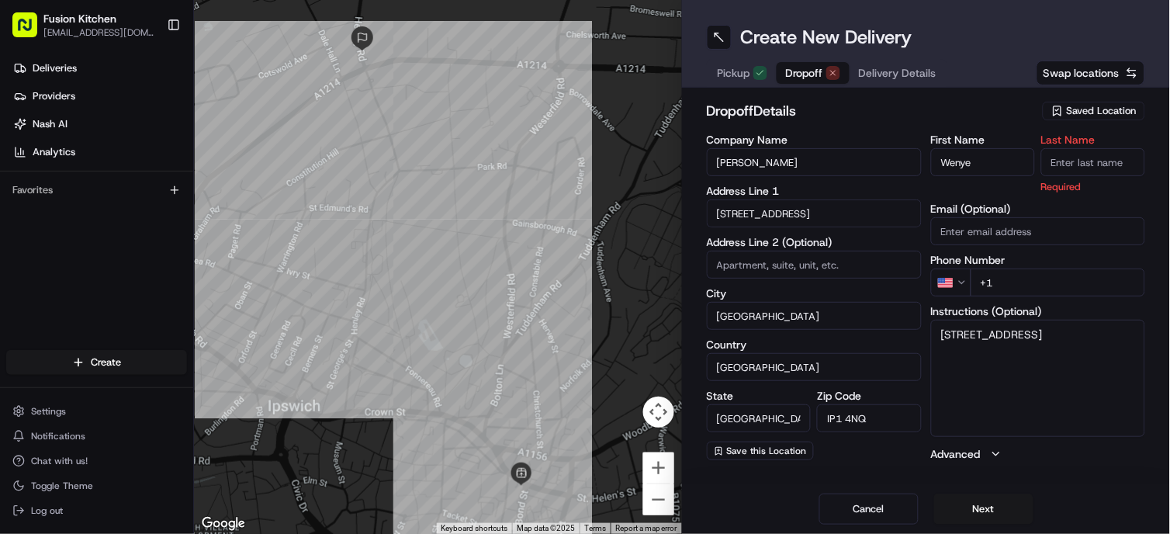
paste input "[PERSON_NAME]"
type input "[PERSON_NAME]"
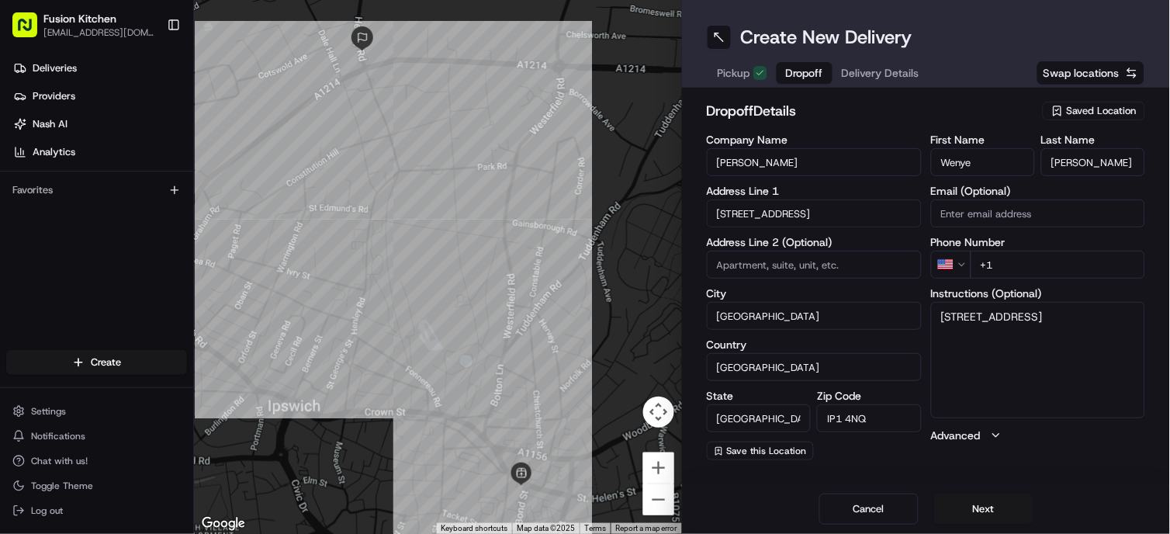
click at [913, 127] on div "dropoff Details Saved Location" at bounding box center [926, 114] width 438 height 28
click at [962, 261] on html "Fusion Kitchen hari@fusionpos.uk Toggle Sidebar Deliveries Providers Nash AI An…" at bounding box center [585, 267] width 1170 height 534
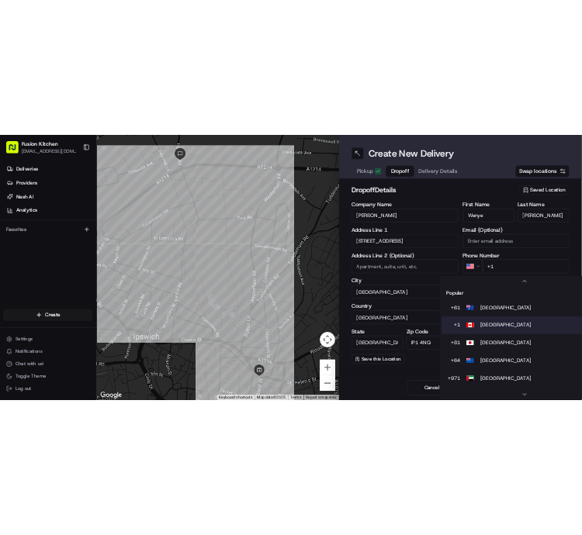
scroll to position [48, 0]
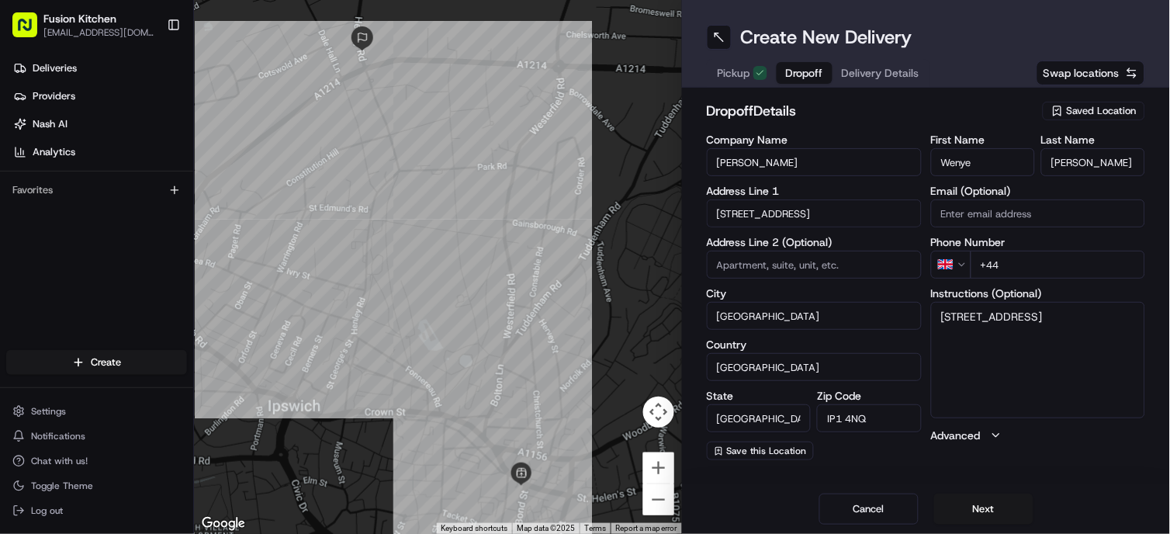
click at [1024, 267] on input "+44" at bounding box center [1058, 265] width 175 height 28
paste input "7850 601172"
type input "[PHONE_NUMBER]"
click at [925, 241] on div "Company Name Wenye Zhao Address Line 1 82 Henley Road Address Line 2 (Optional)…" at bounding box center [926, 297] width 438 height 326
click at [1055, 332] on textarea "[STREET_ADDRESS]" at bounding box center [1038, 360] width 215 height 116
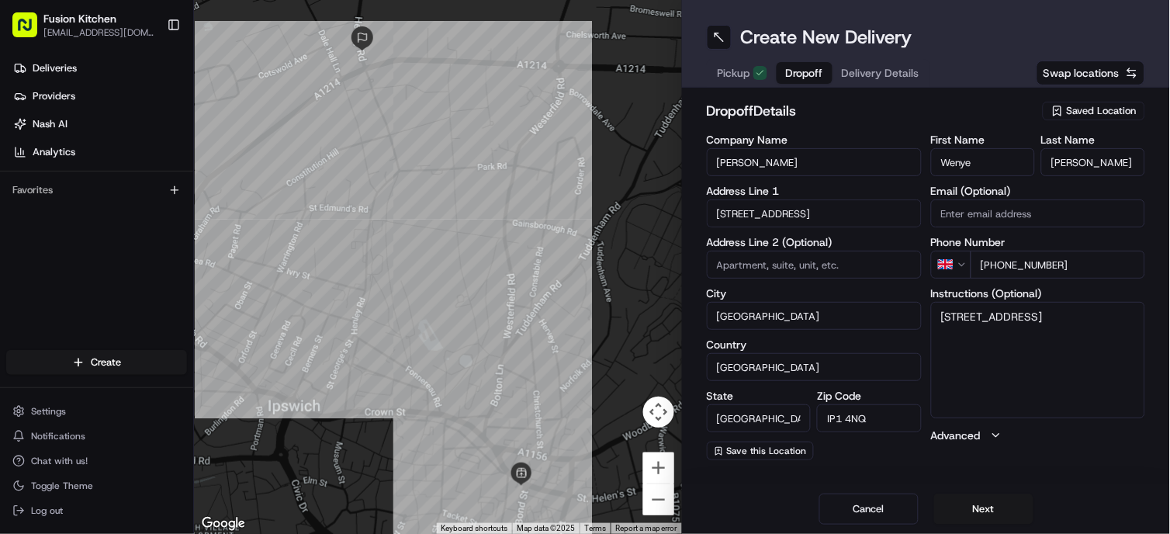
paste textarea "7850601172"
type textarea "82, Henley Road, Ipswich, IP1 4NQ 7850601172"
click at [1036, 460] on div "dropoff Details Saved Location Company Name Wenye Zhao Address Line 1 82 Henley…" at bounding box center [926, 280] width 488 height 385
click at [998, 500] on button "Next" at bounding box center [983, 509] width 99 height 31
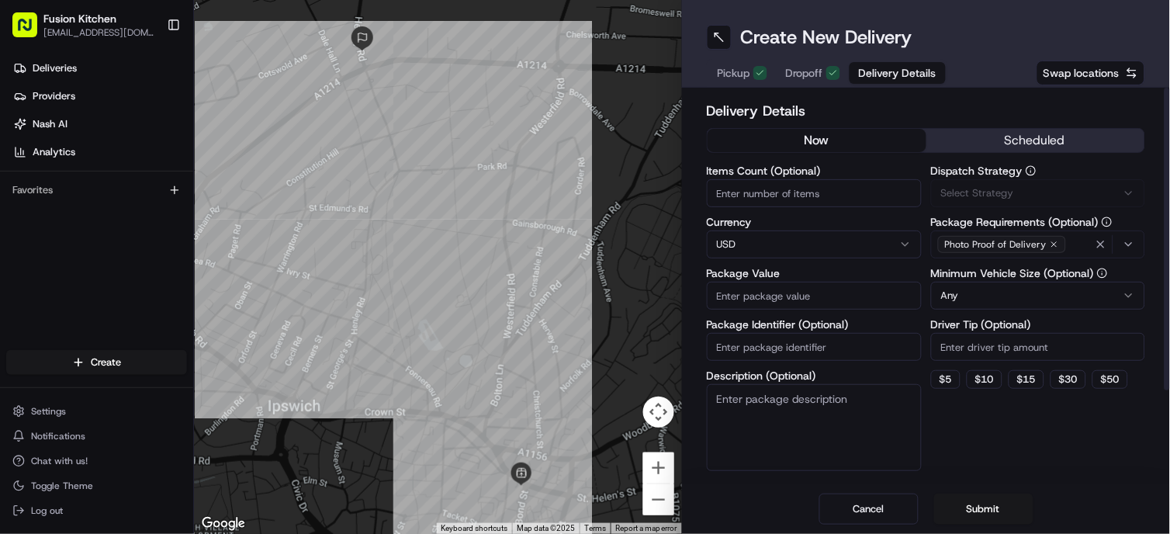
click at [787, 236] on html "Fusion Kitchen hari@fusionpos.uk Toggle Sidebar Deliveries Providers Nash AI An…" at bounding box center [585, 267] width 1170 height 534
click at [795, 301] on input "Package Value" at bounding box center [814, 296] width 215 height 28
paste input "37.56"
type input "37.56"
click at [691, 320] on div "Delivery Details now scheduled Items Count (Optional) Currency GBP Package Valu…" at bounding box center [926, 286] width 488 height 397
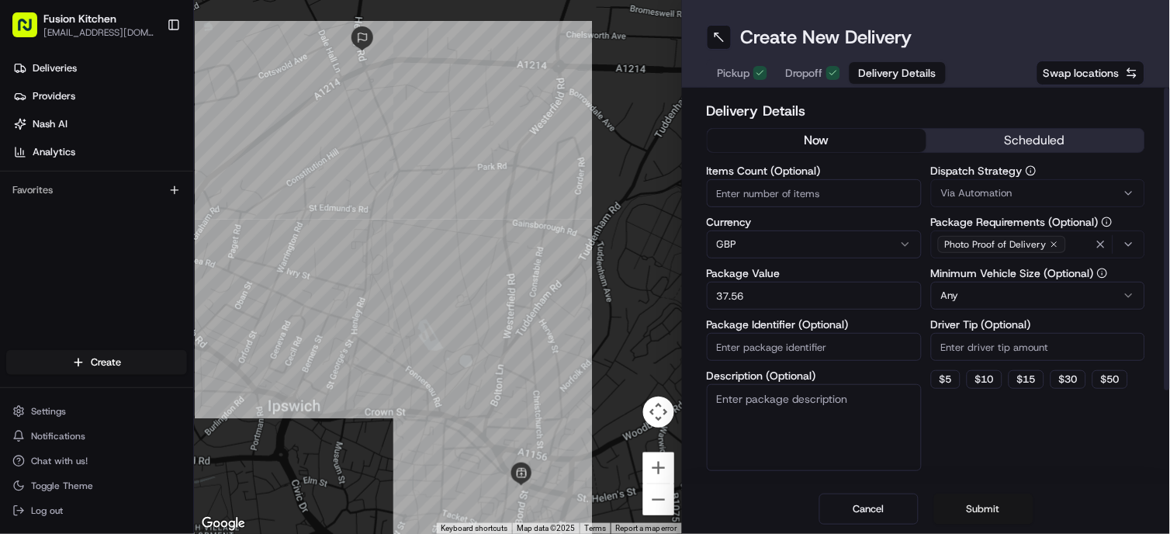
click at [953, 510] on button "Submit" at bounding box center [983, 509] width 99 height 31
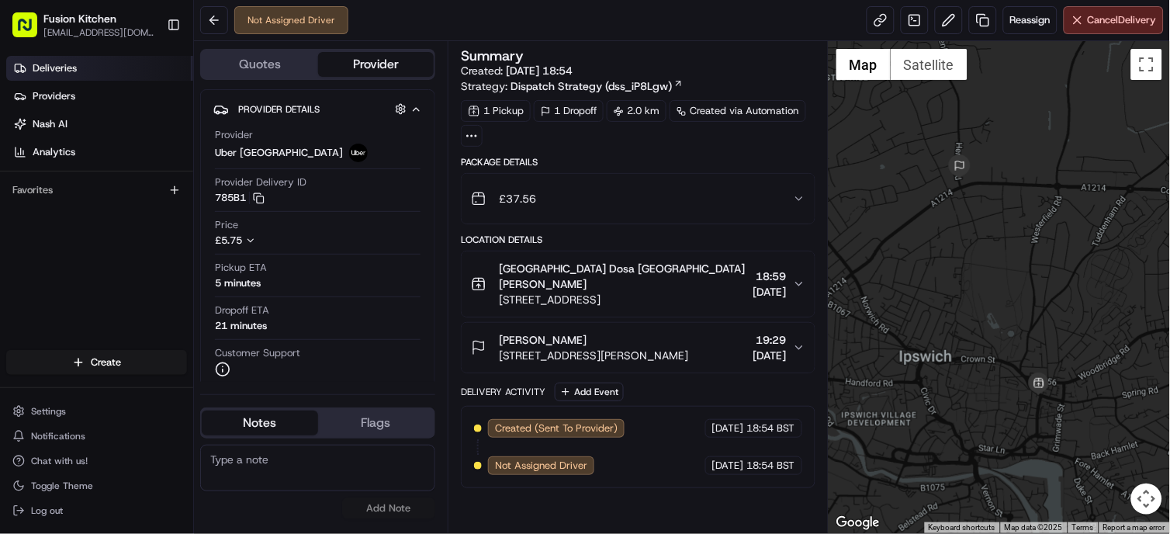
click at [81, 71] on link "Deliveries" at bounding box center [99, 68] width 187 height 25
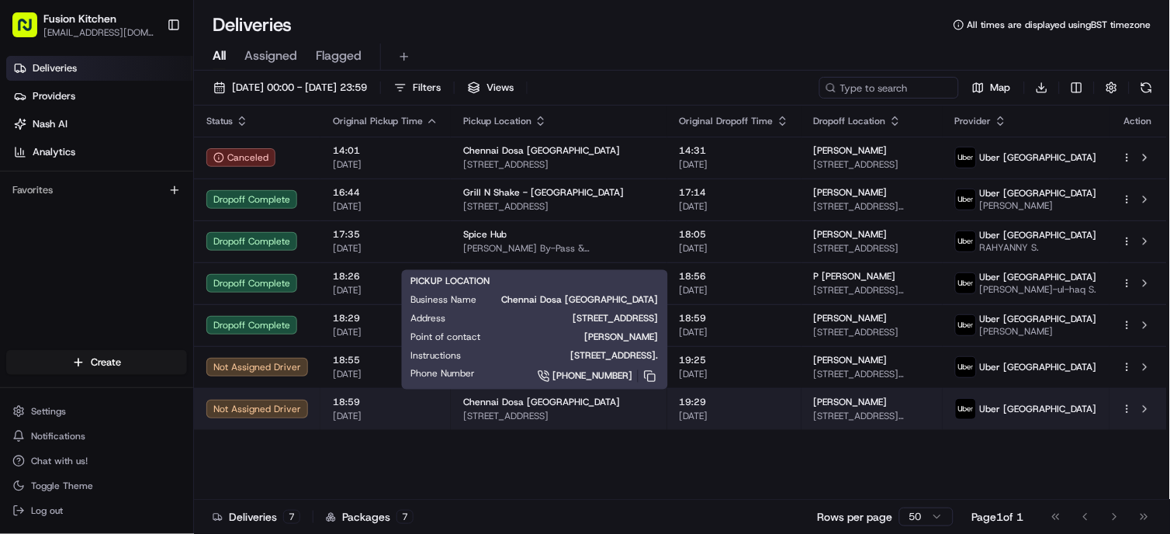
click at [639, 408] on div "Chennai Dosa [GEOGRAPHIC_DATA]" at bounding box center [559, 402] width 192 height 12
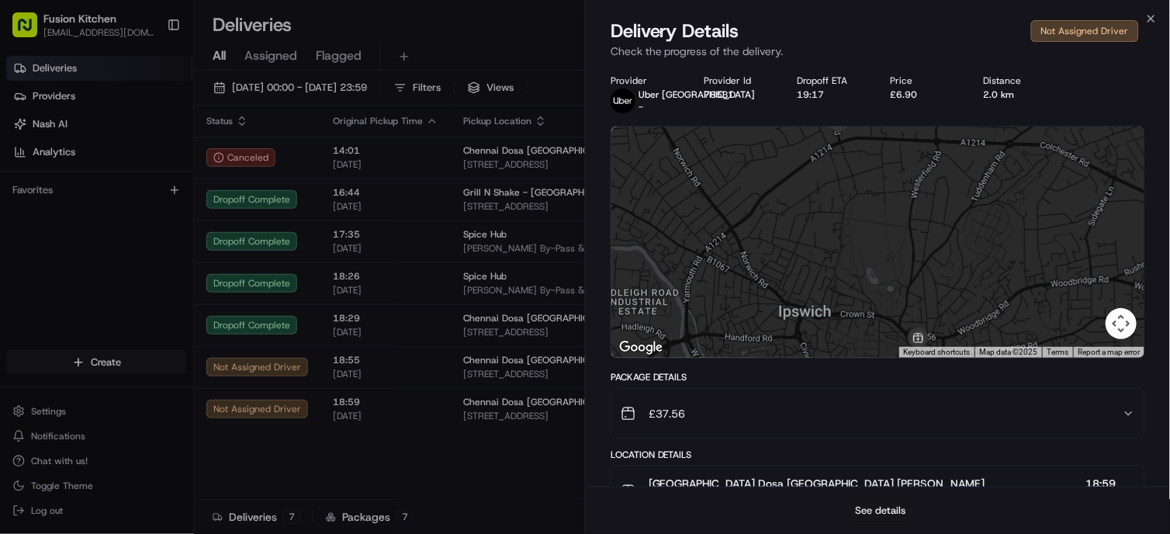
click at [858, 506] on button "See details" at bounding box center [881, 511] width 64 height 22
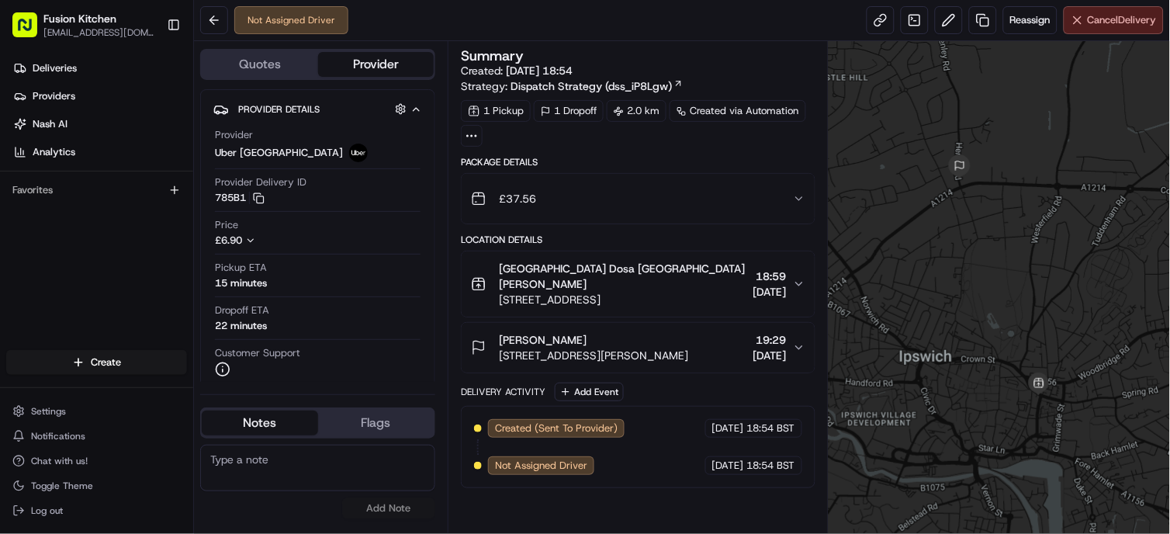
click at [1119, 19] on span "Cancel Delivery" at bounding box center [1122, 20] width 69 height 14
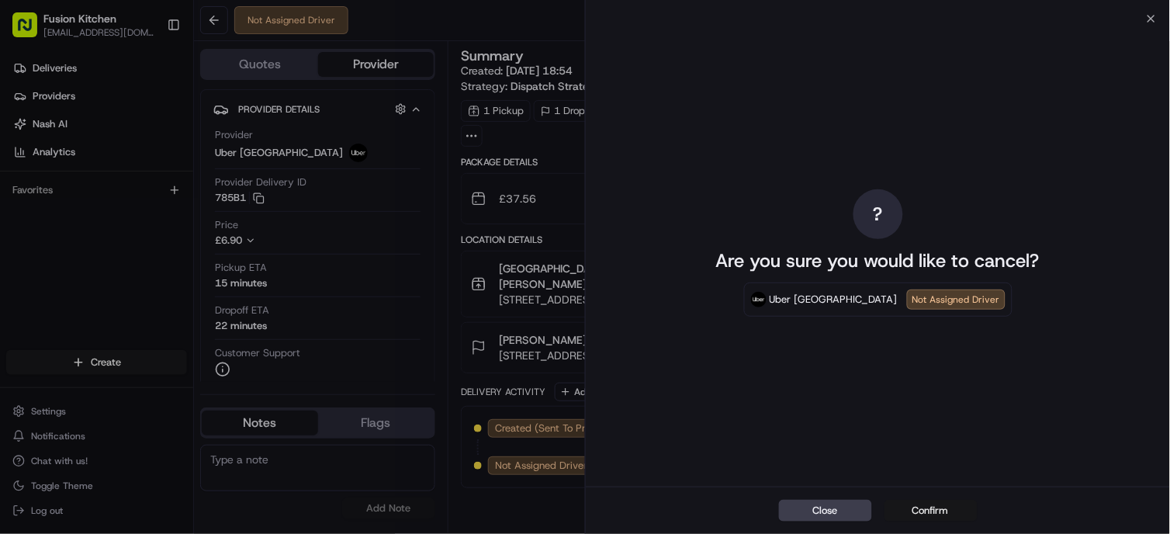
click at [937, 505] on button "Confirm" at bounding box center [931, 511] width 93 height 22
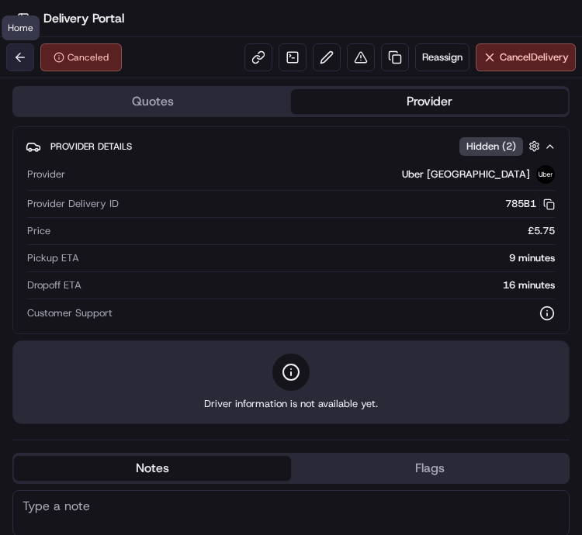
click at [25, 55] on button at bounding box center [20, 57] width 28 height 28
